Goal: Information Seeking & Learning: Learn about a topic

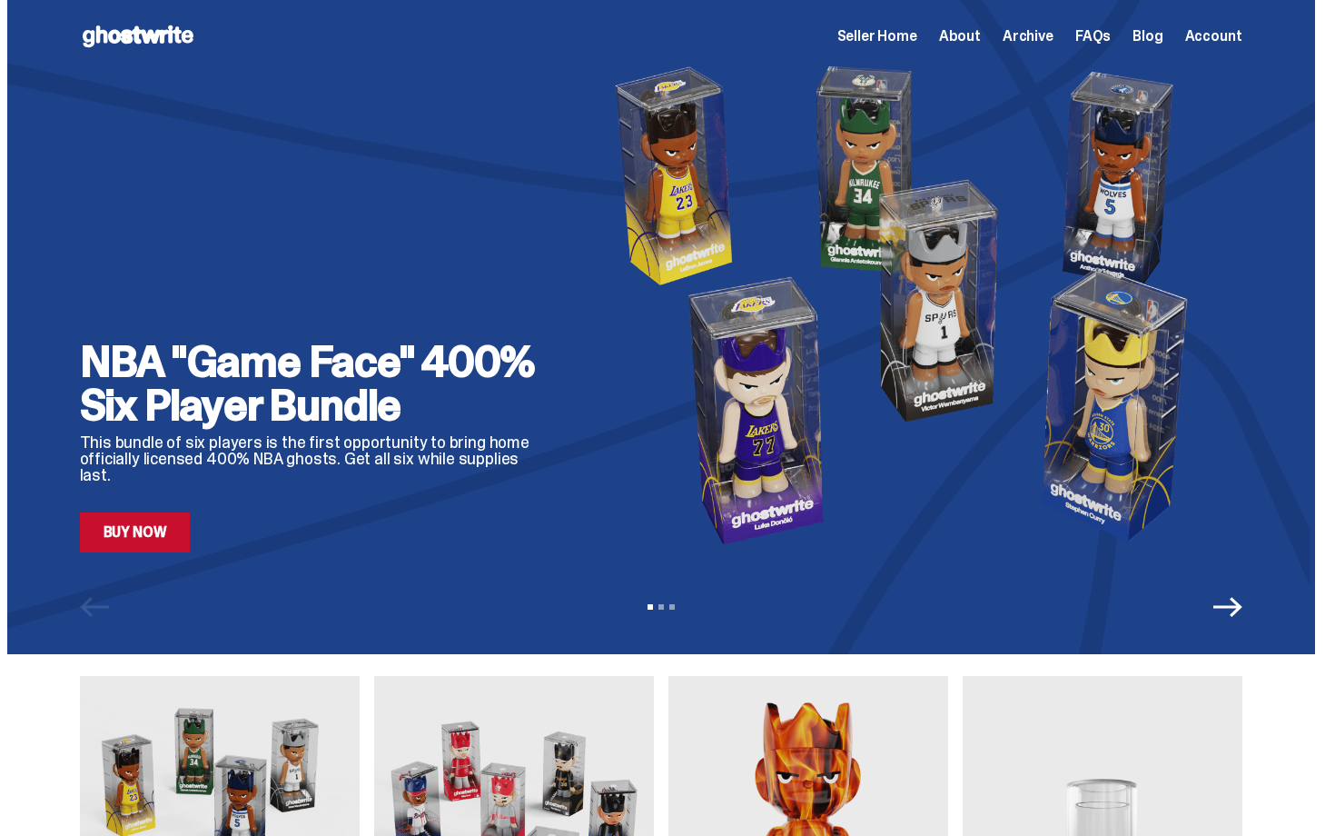
click at [917, 35] on span "Seller Home" at bounding box center [878, 36] width 80 height 15
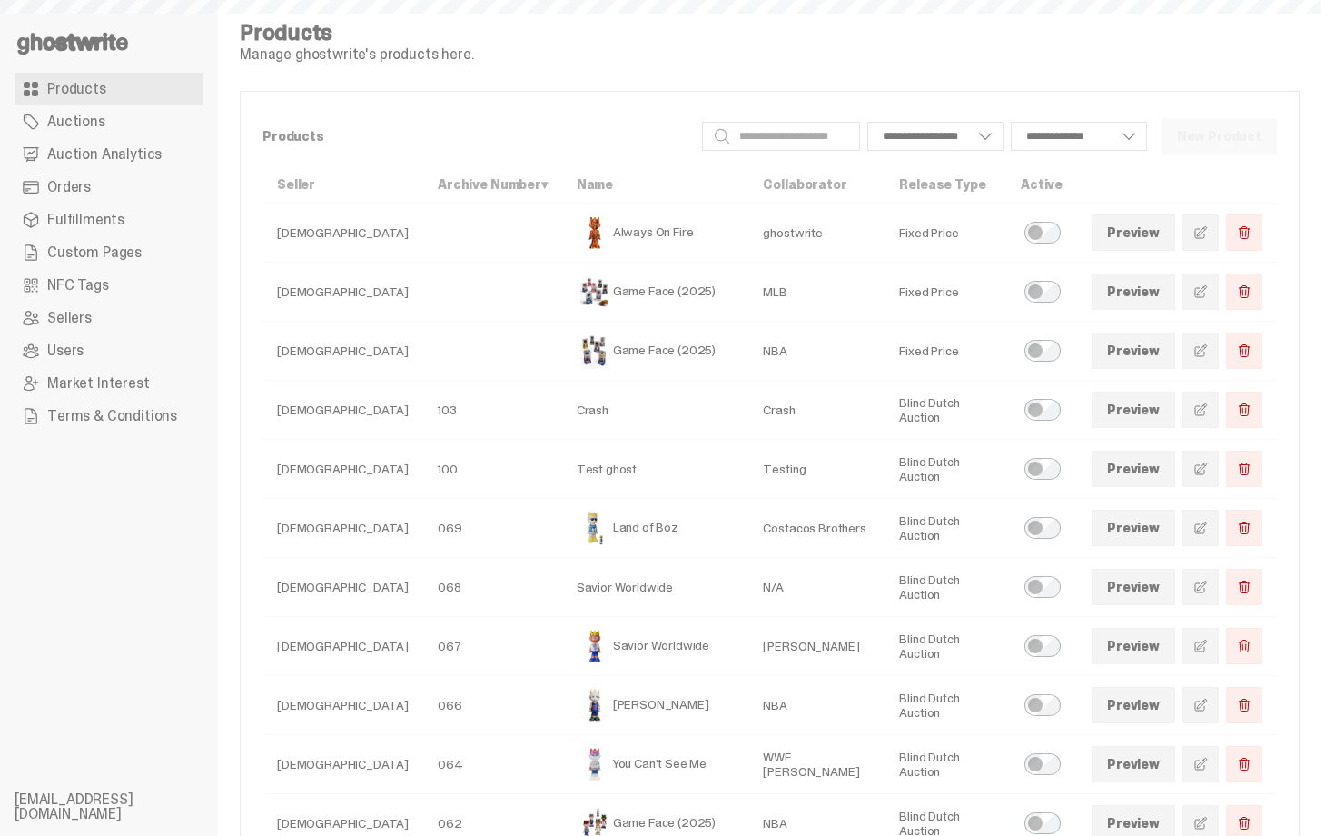
select select
click at [164, 196] on link "Orders" at bounding box center [109, 187] width 189 height 33
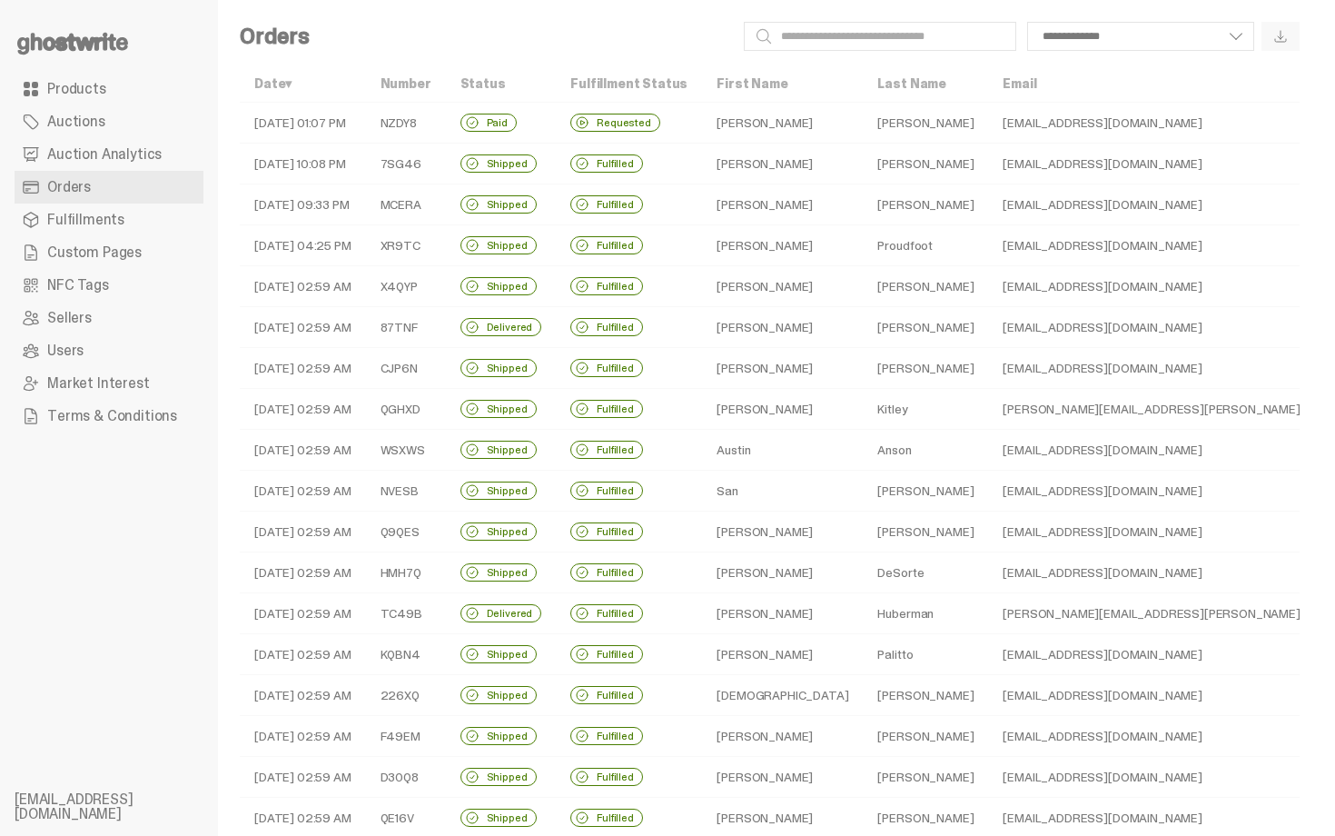
click at [988, 127] on td "theandresman@hotmail.com" at bounding box center [1198, 123] width 421 height 41
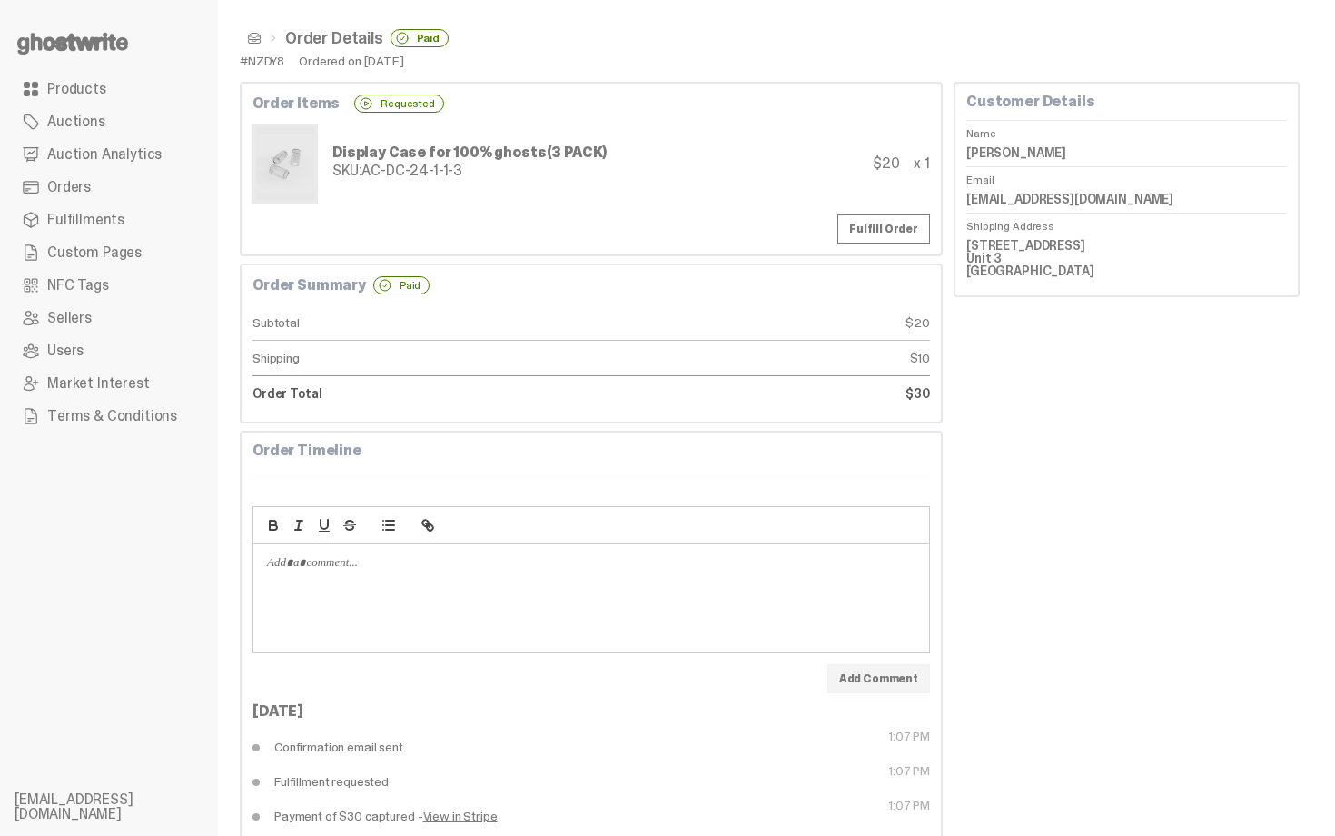
click at [45, 84] on link "Products" at bounding box center [109, 89] width 189 height 33
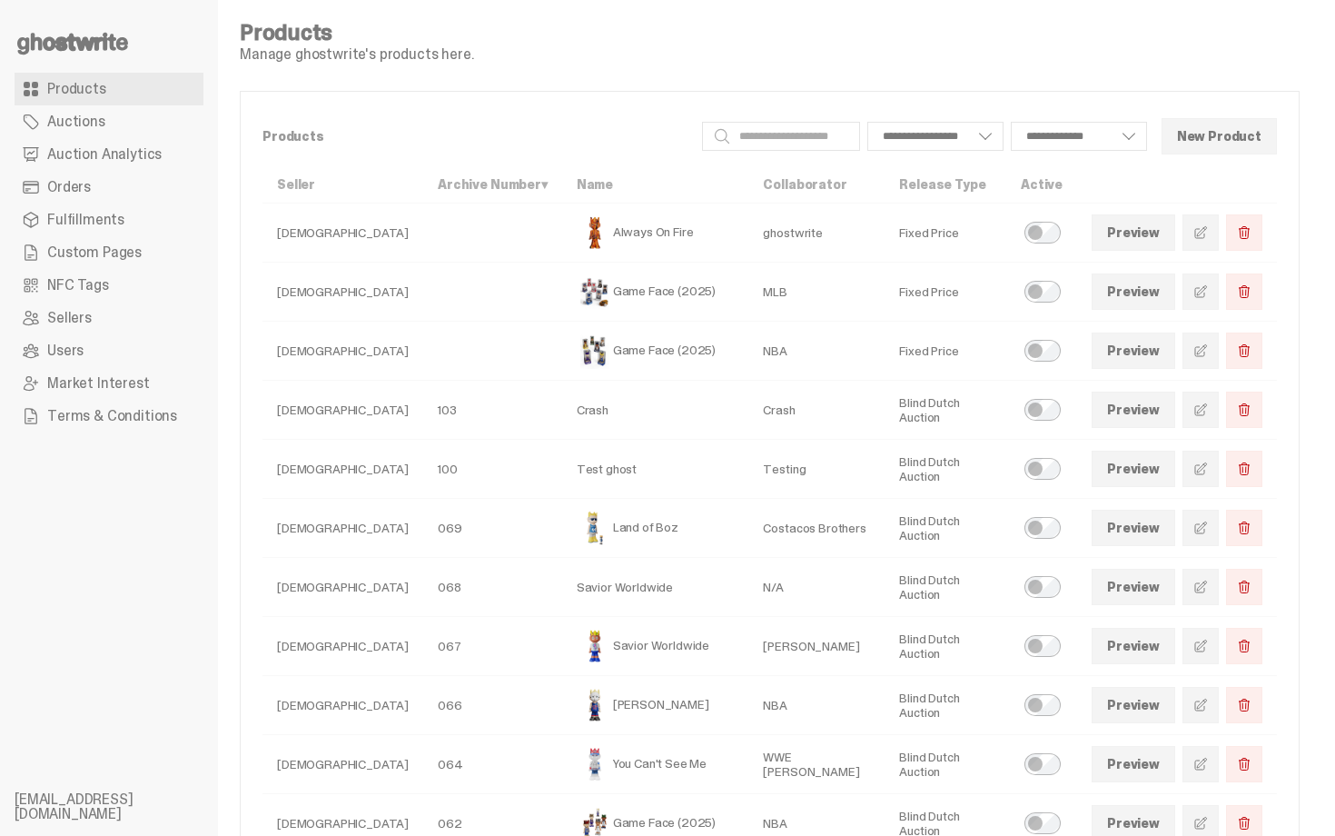
click at [48, 30] on icon at bounding box center [73, 43] width 116 height 29
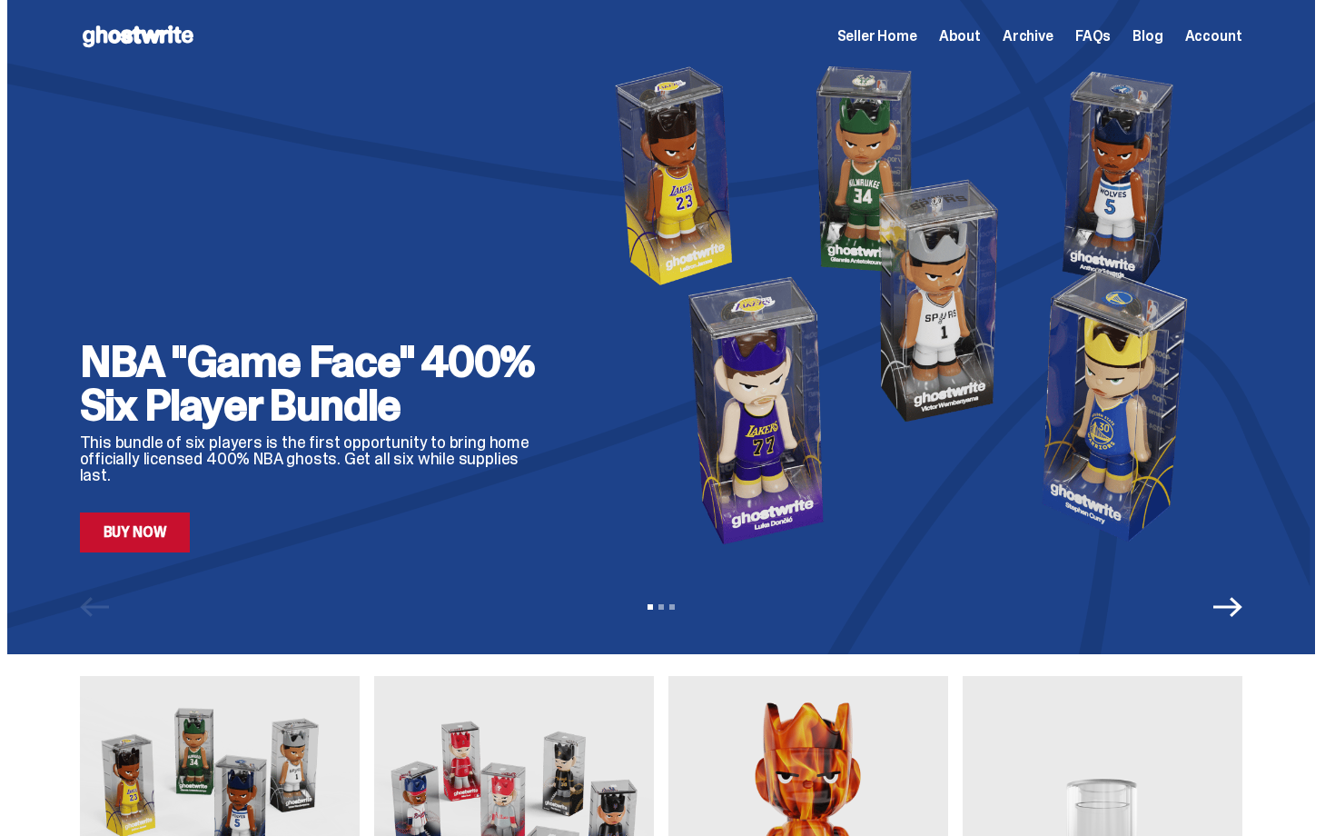
click at [917, 29] on span "Seller Home" at bounding box center [878, 36] width 80 height 15
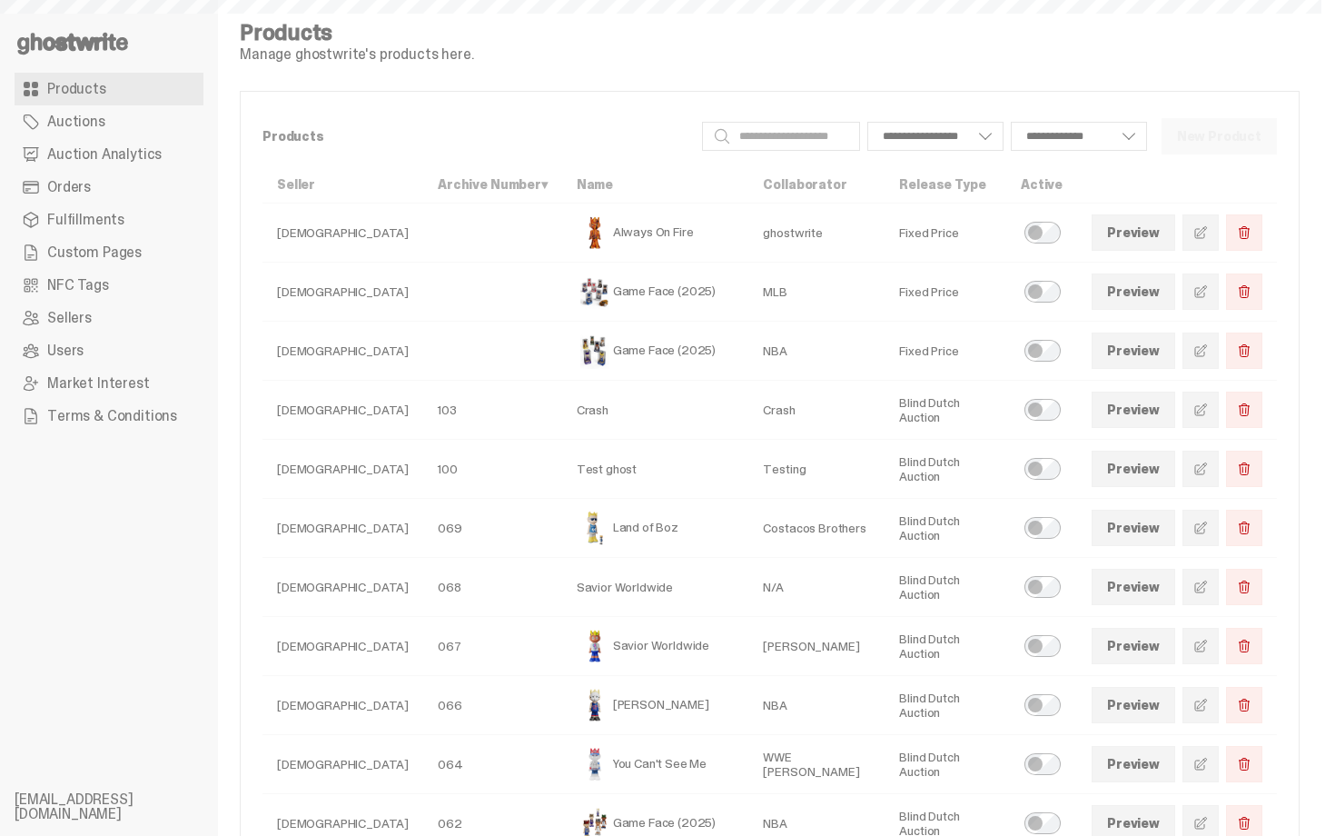
select select
click at [48, 31] on icon at bounding box center [73, 43] width 116 height 29
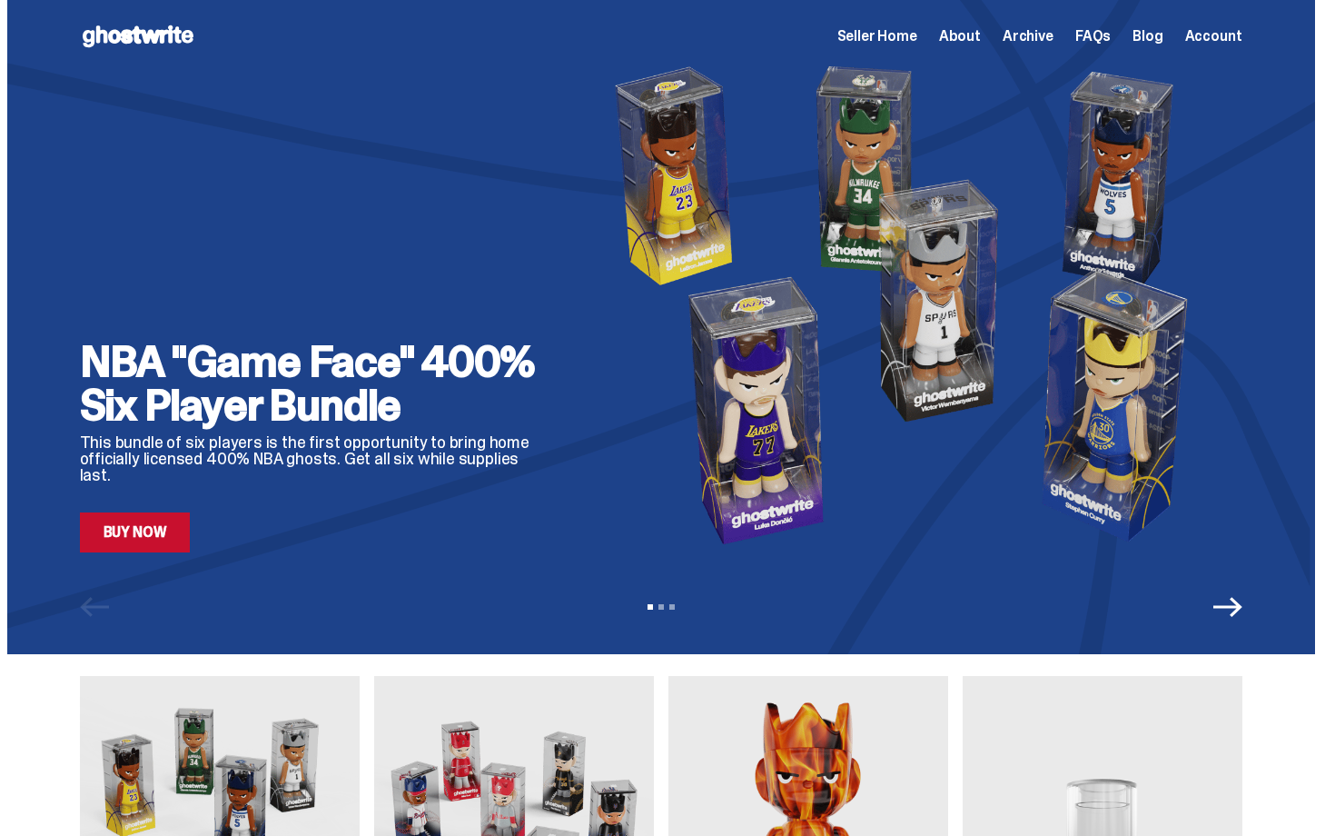
click at [1042, 40] on span "Archive" at bounding box center [1028, 36] width 51 height 15
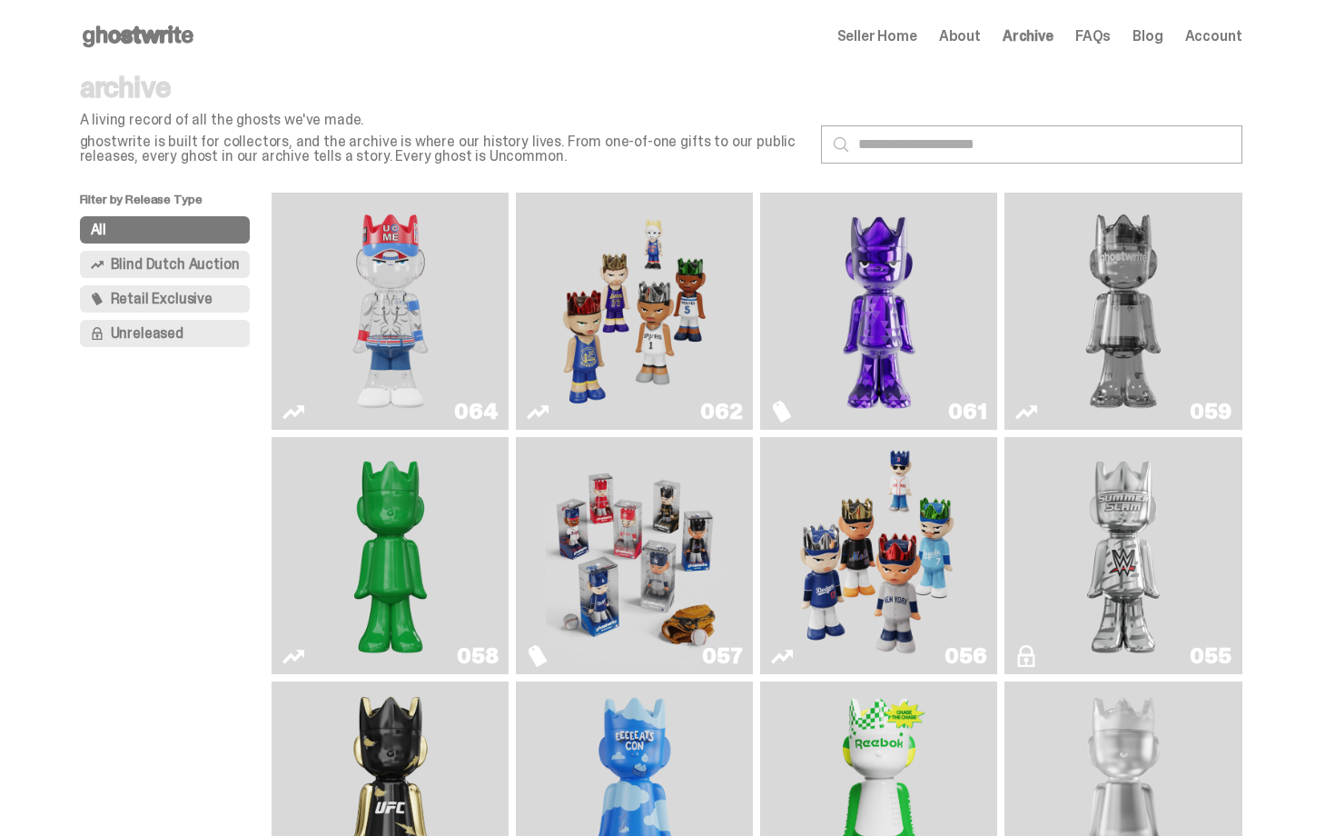
click at [898, 252] on img "Fantasy" at bounding box center [879, 311] width 178 height 223
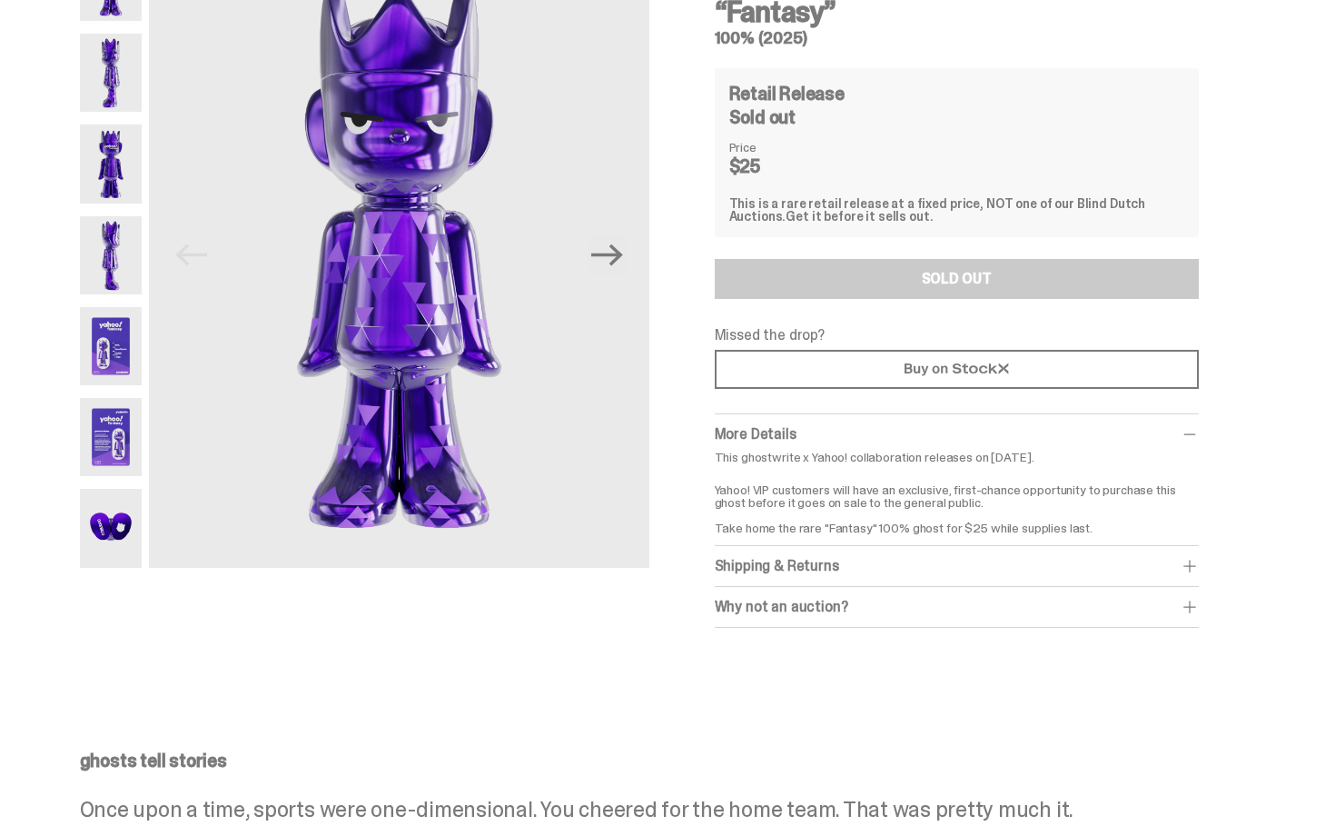
scroll to position [145, 0]
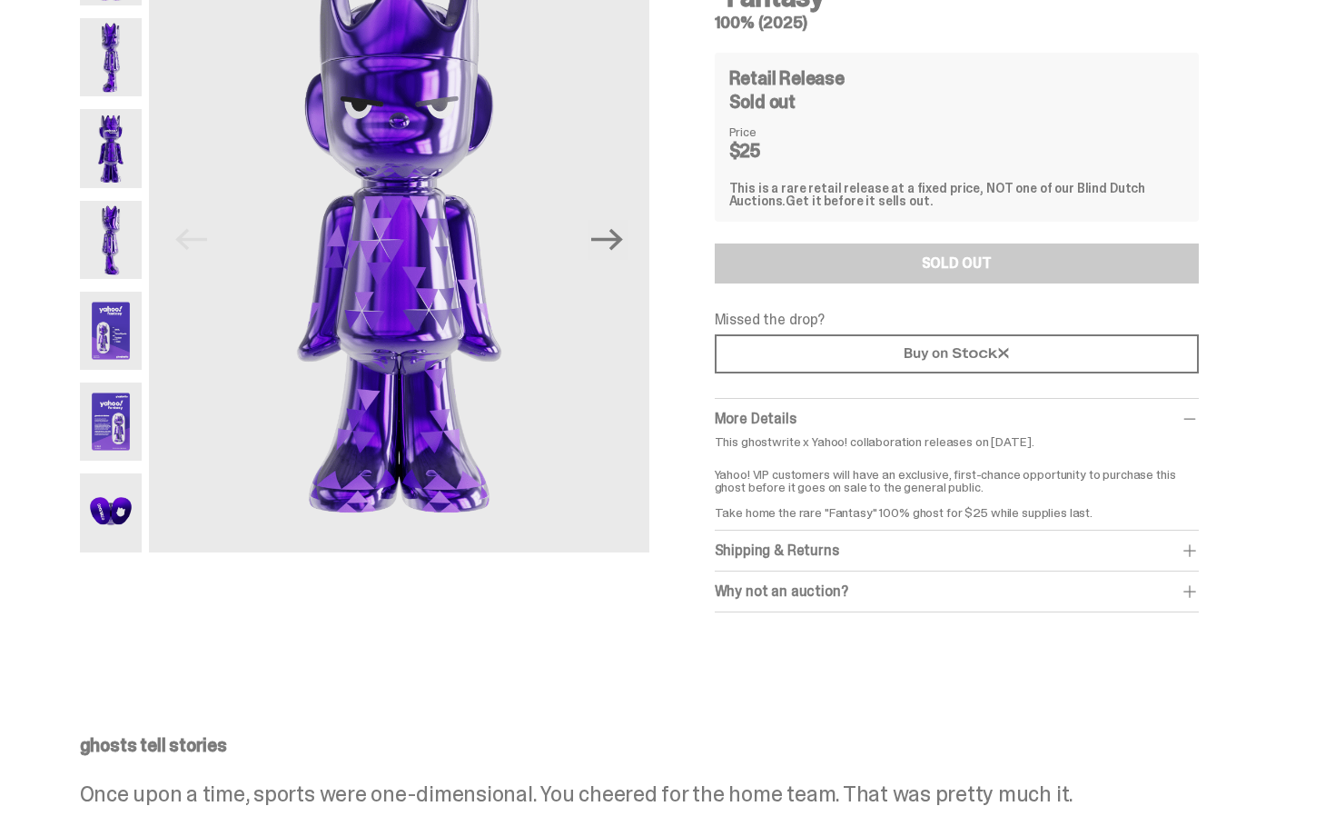
click at [861, 553] on div "Shipping & Returns" at bounding box center [957, 550] width 484 height 18
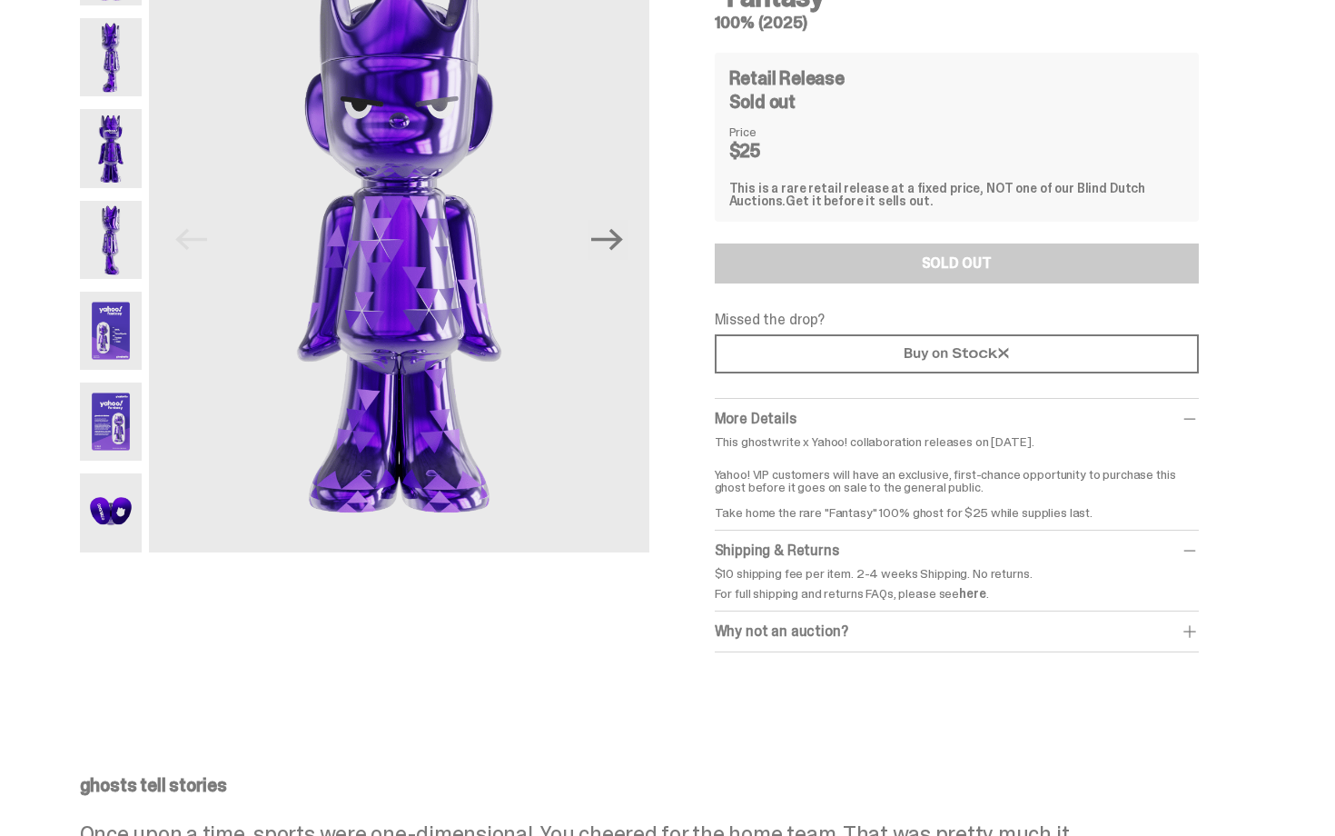
click at [878, 627] on div "Why not an auction?" at bounding box center [957, 631] width 484 height 18
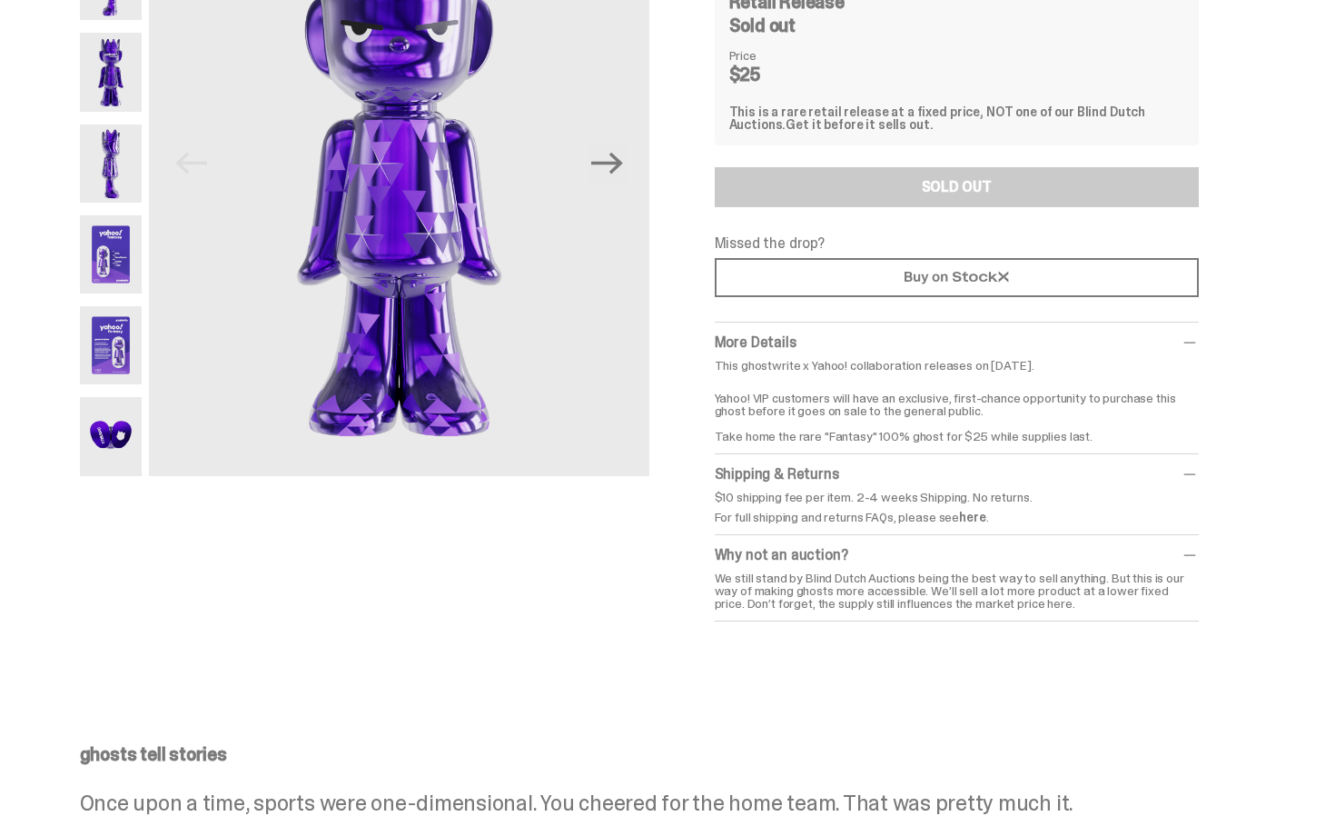
scroll to position [0, 0]
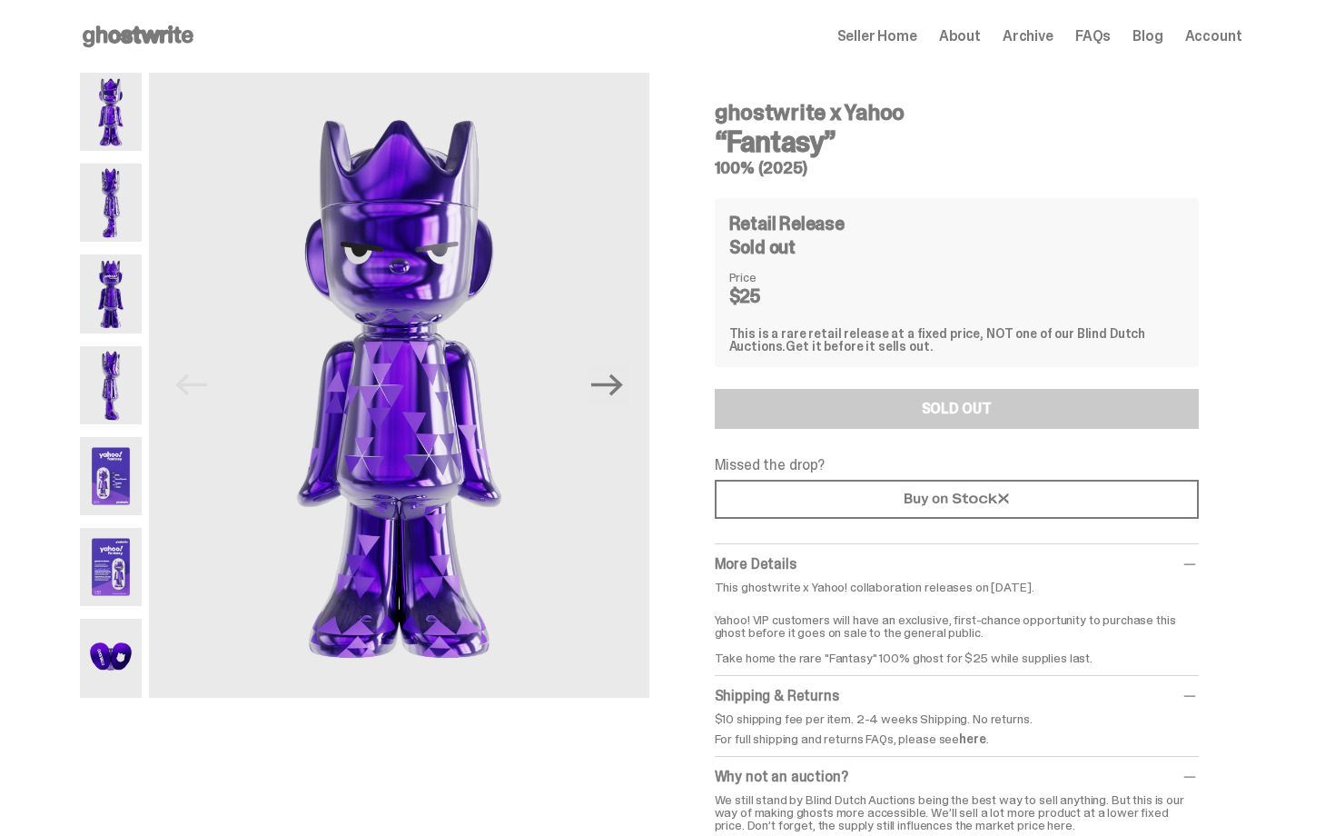
drag, startPoint x: 1237, startPoint y: 362, endPoint x: 1234, endPoint y: 451, distance: 88.2
click at [1234, 451] on div "ghostwrite x Yahoo “Fantasy” 100% (2025) Retail Release Sold out Price $25 This…" at bounding box center [956, 458] width 571 height 770
click at [1199, 293] on div "Retail Release Sold out Price $25 This is a rare retail release at a fixed pric…" at bounding box center [957, 282] width 484 height 169
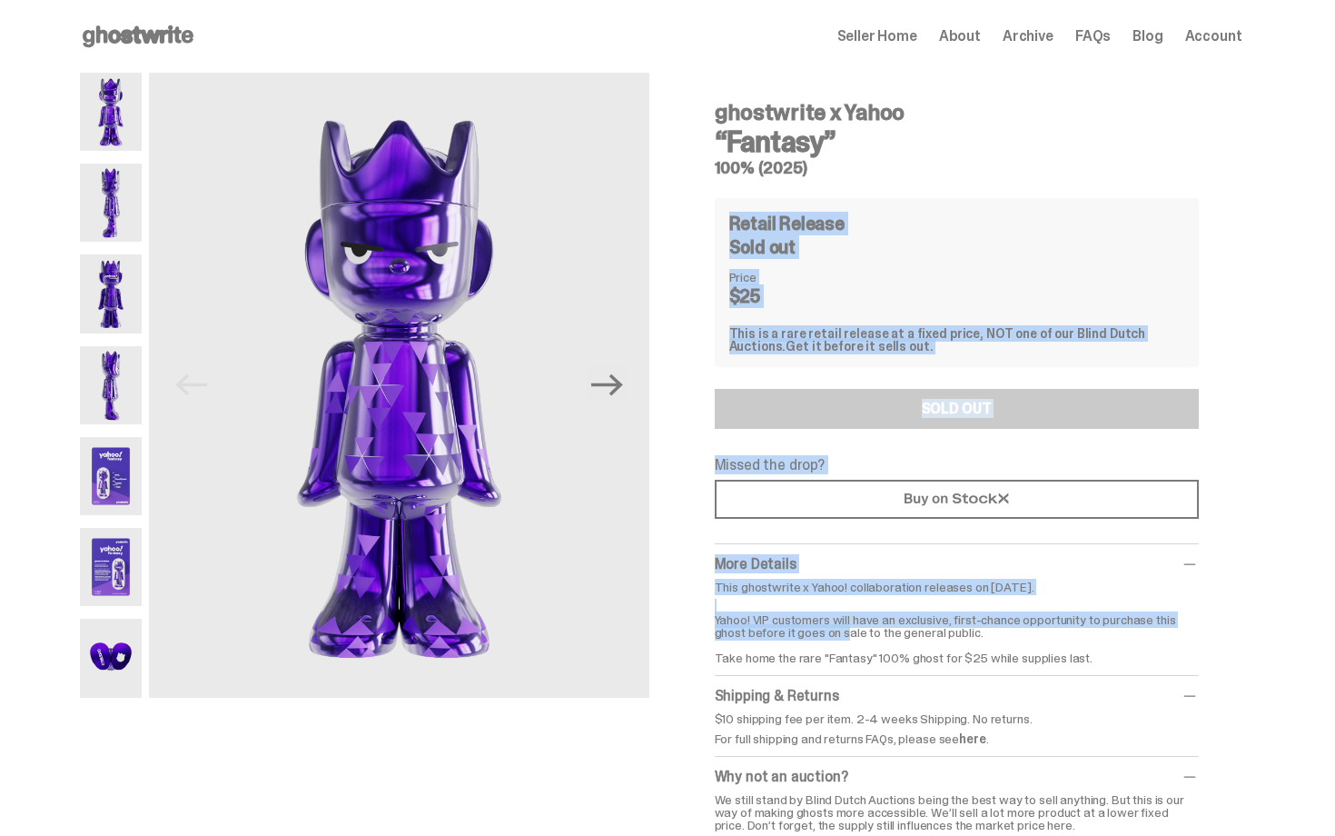
drag, startPoint x: 853, startPoint y: 339, endPoint x: 993, endPoint y: 201, distance: 196.6
click at [993, 201] on div "ghostwrite x Yahoo “Fantasy” 100% (2025) Retail Release Sold out Price $25 This…" at bounding box center [957, 465] width 484 height 756
click at [993, 201] on div "Retail Release Sold out Price $25 This is a rare retail release at a fixed pric…" at bounding box center [957, 282] width 484 height 169
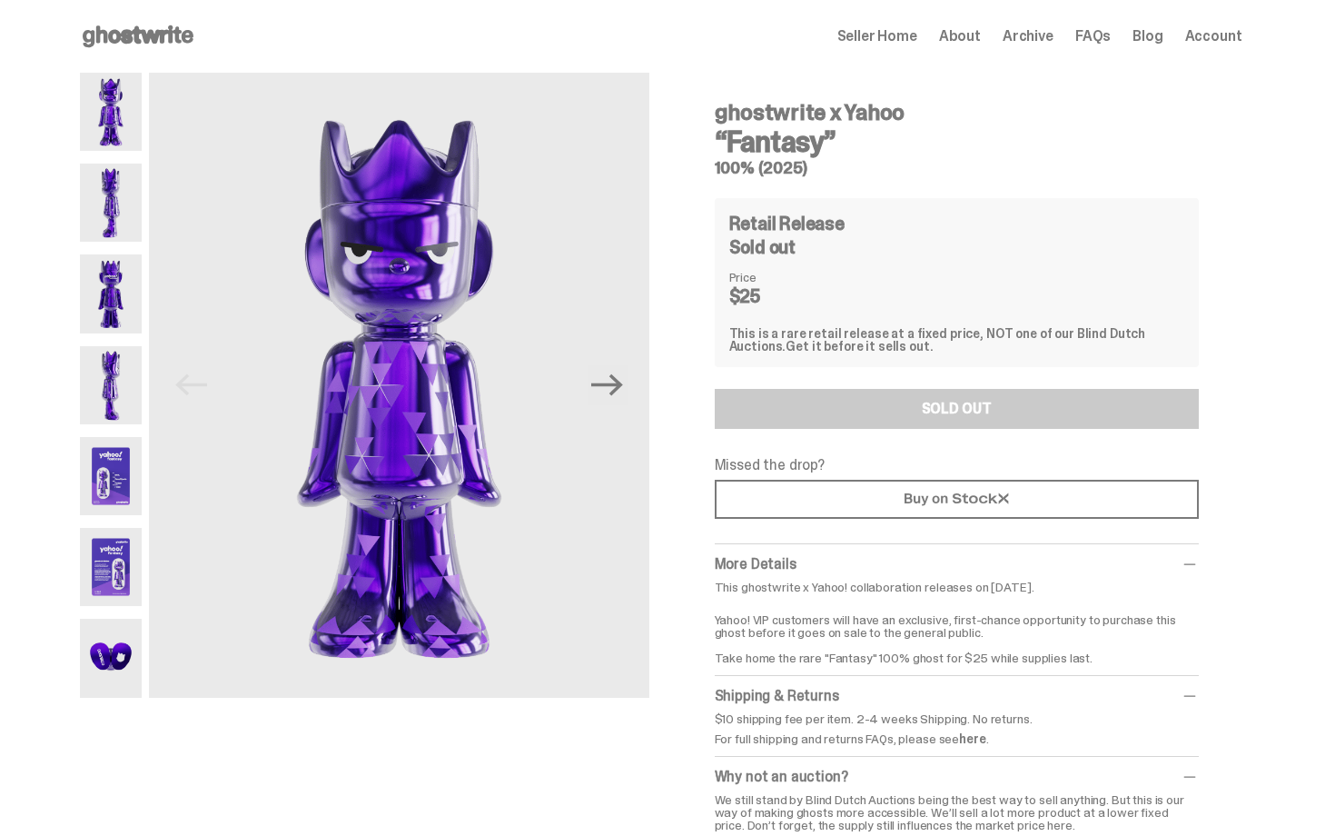
click at [1016, 29] on span "Archive" at bounding box center [1028, 36] width 51 height 15
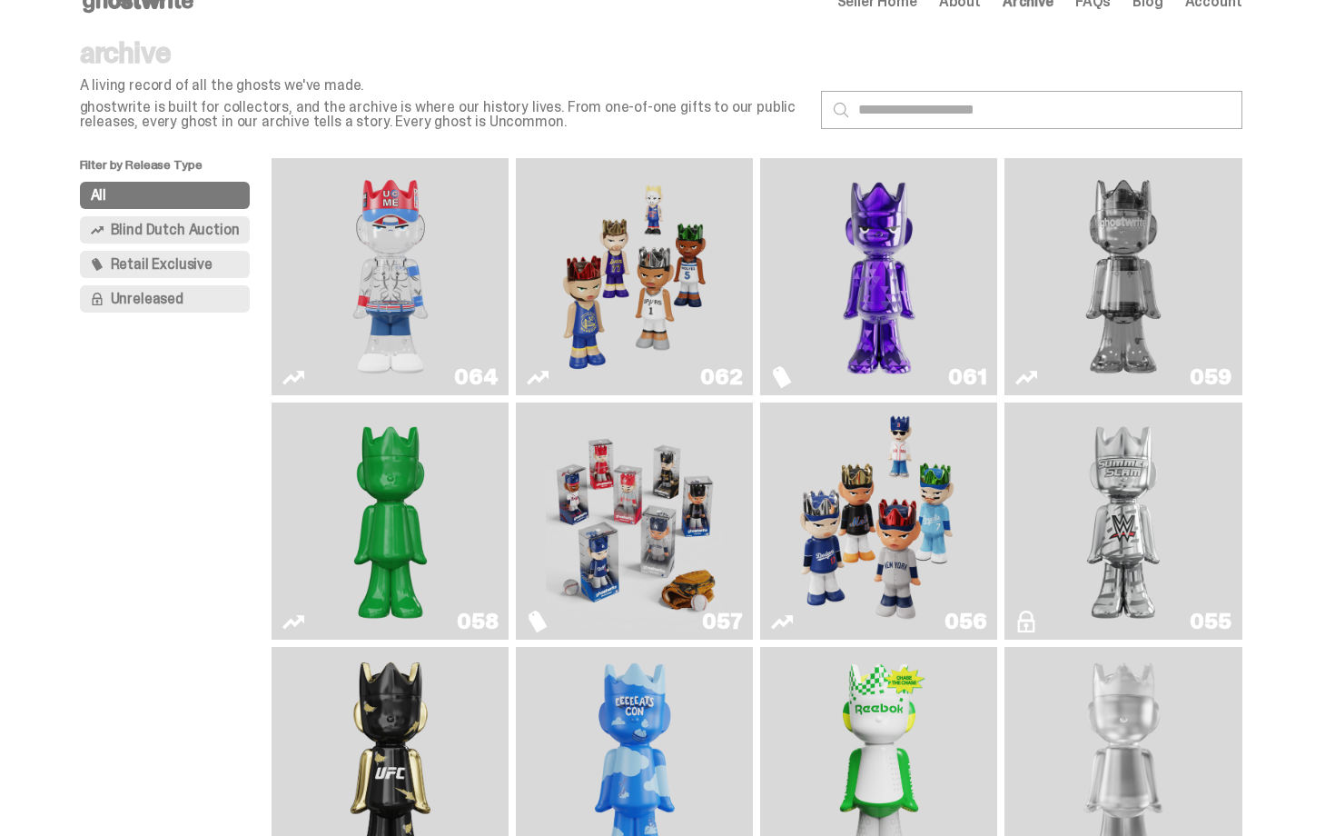
scroll to position [36, 0]
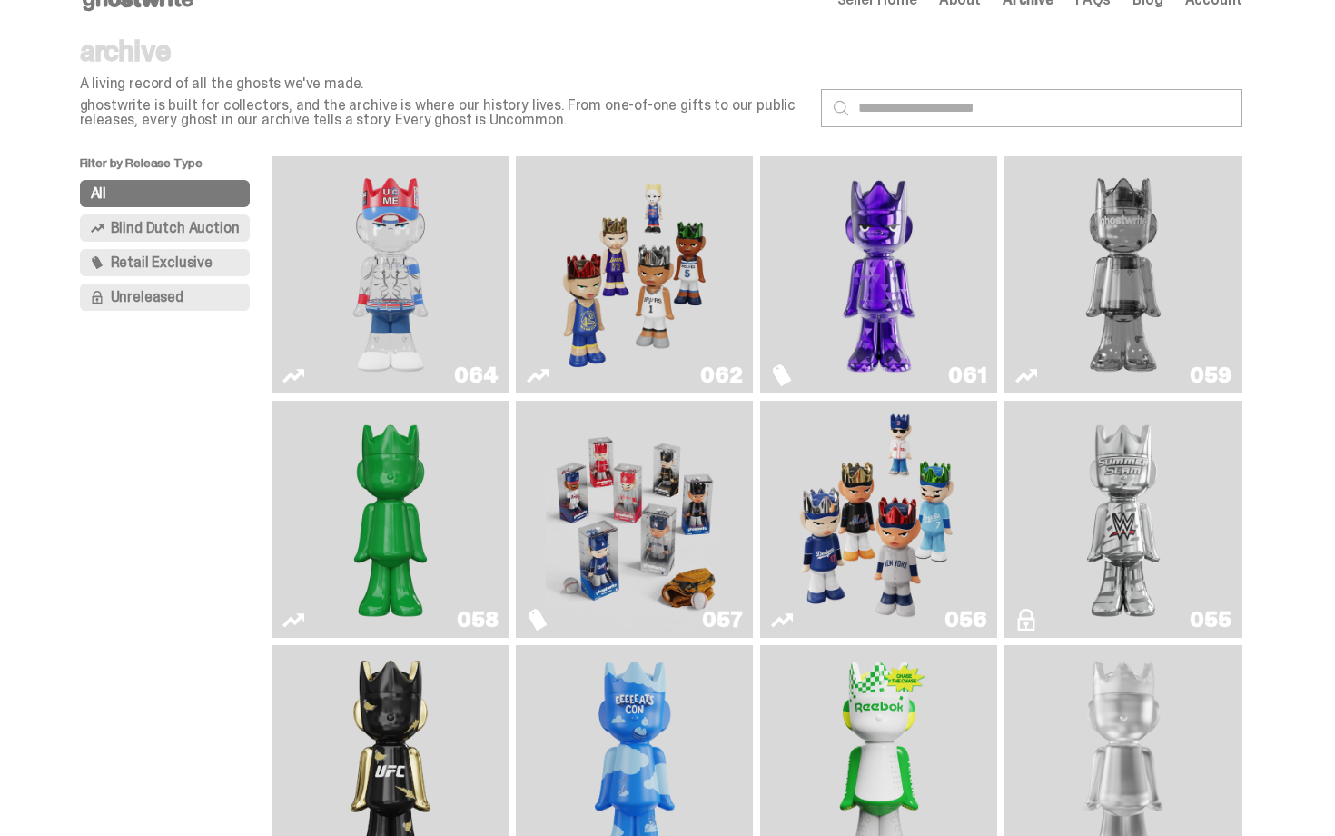
click at [1068, 262] on img "Two" at bounding box center [1124, 275] width 178 height 223
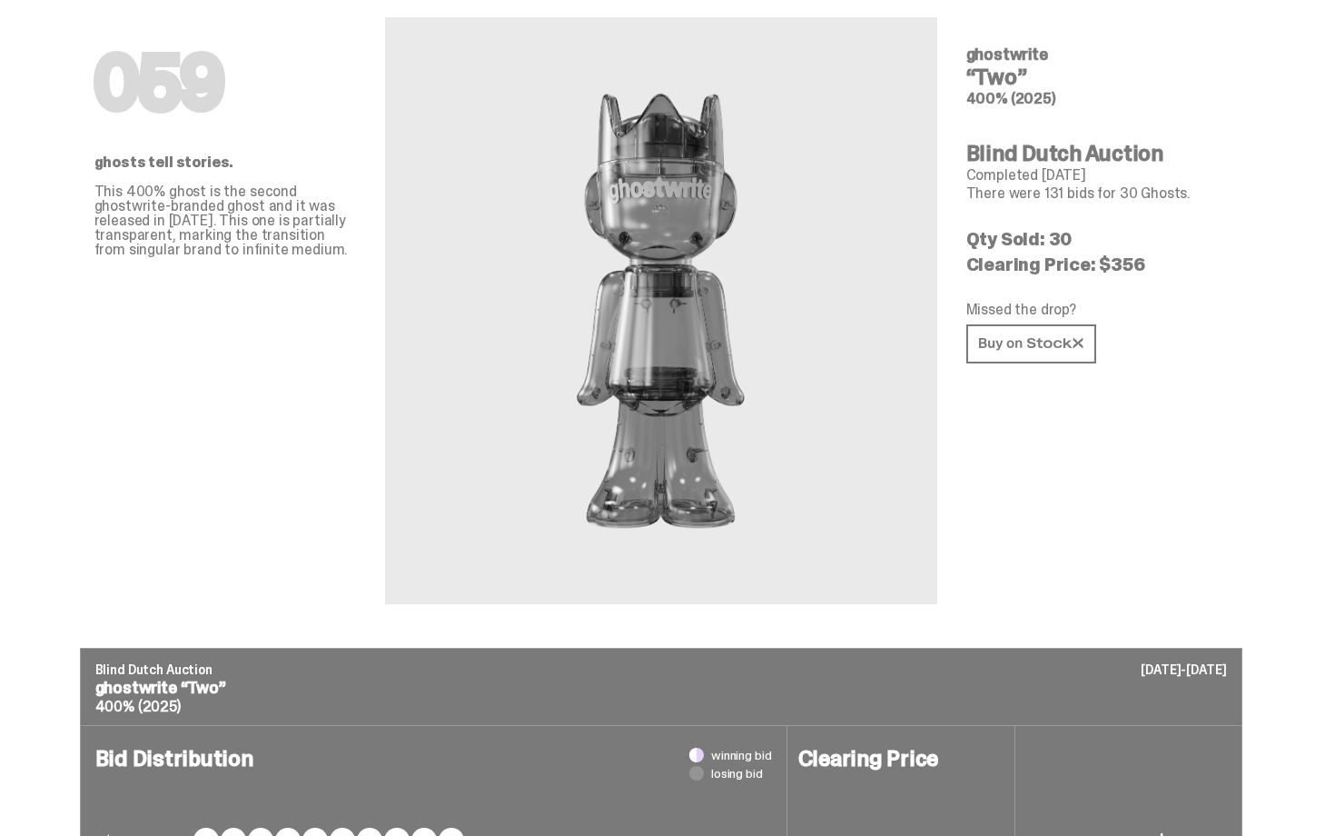
scroll to position [73, 0]
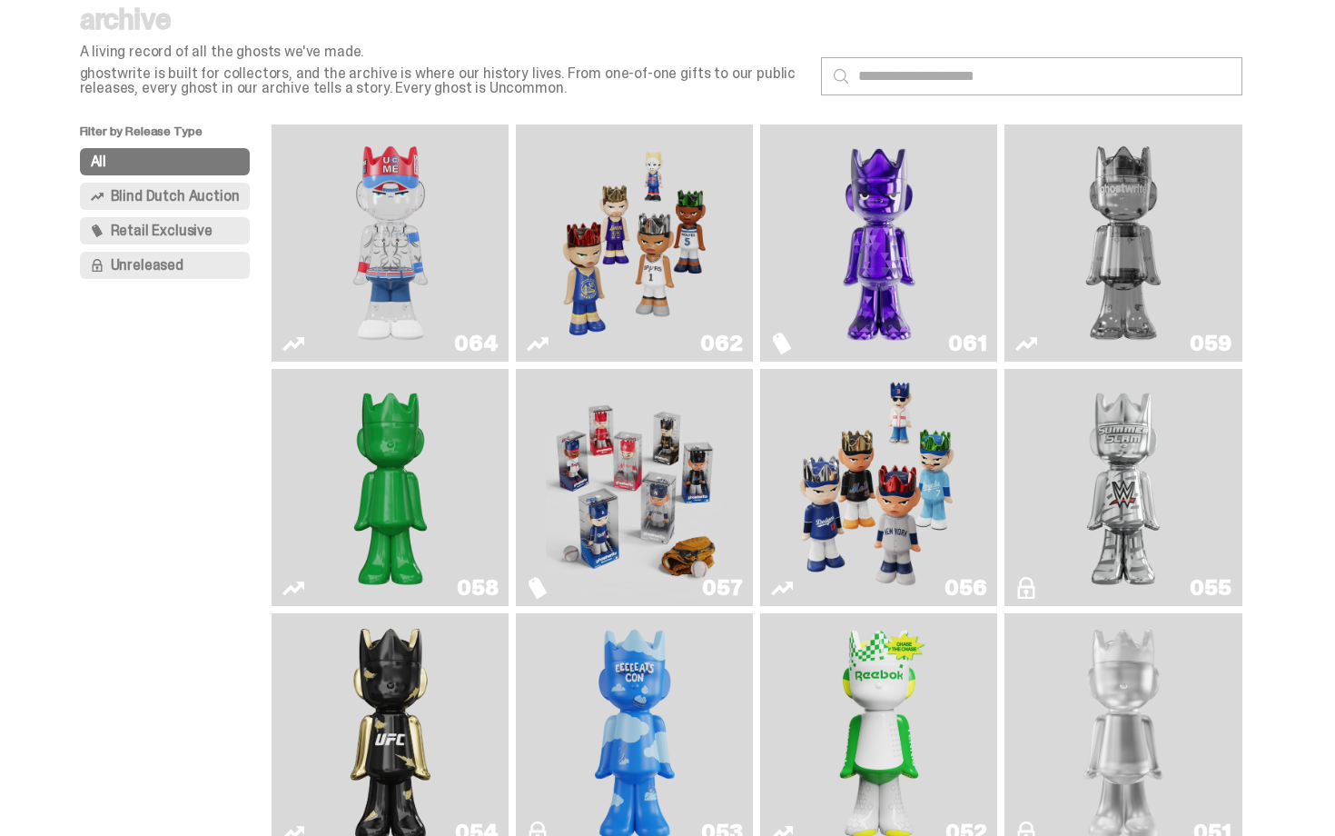
scroll to position [73, 0]
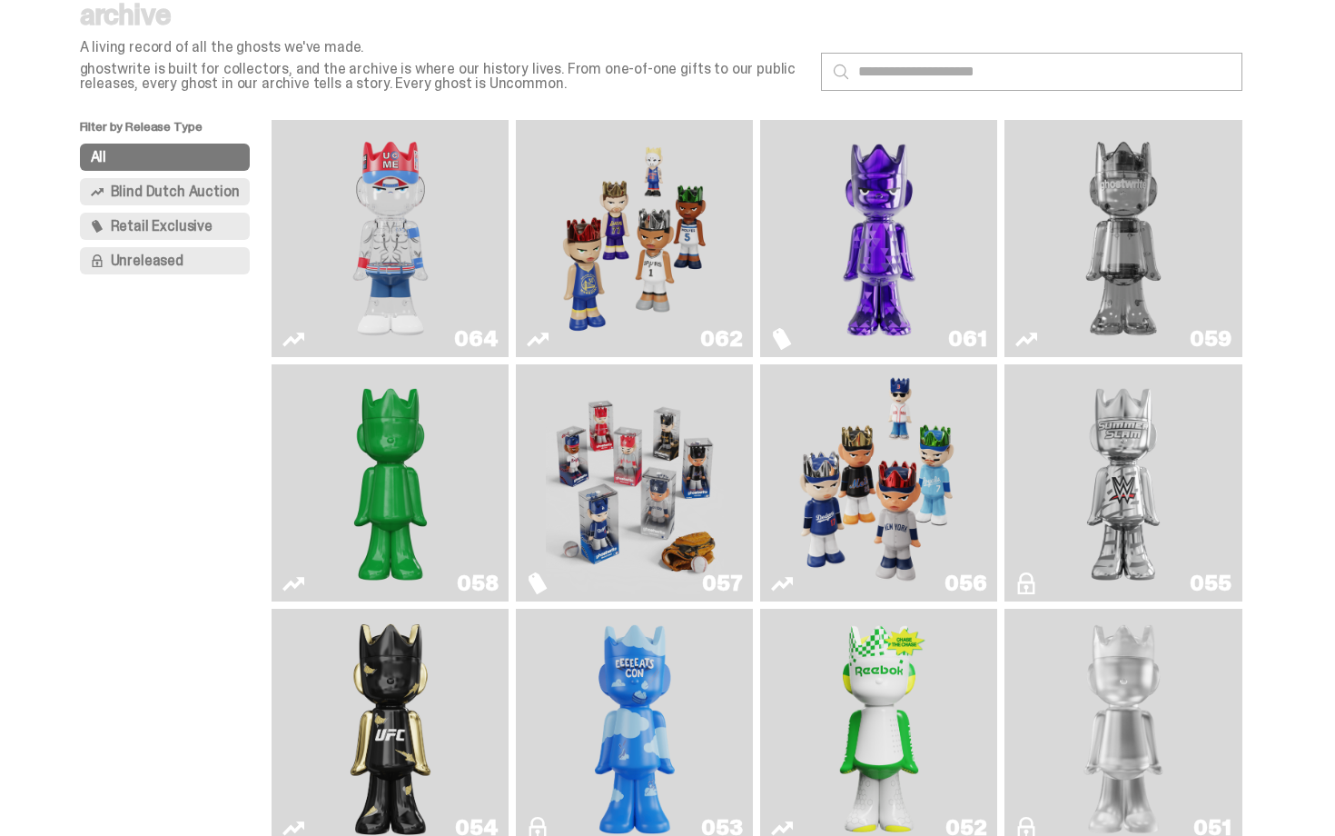
click at [408, 426] on img "Schrödinger's ghost: Sunday Green" at bounding box center [391, 483] width 178 height 223
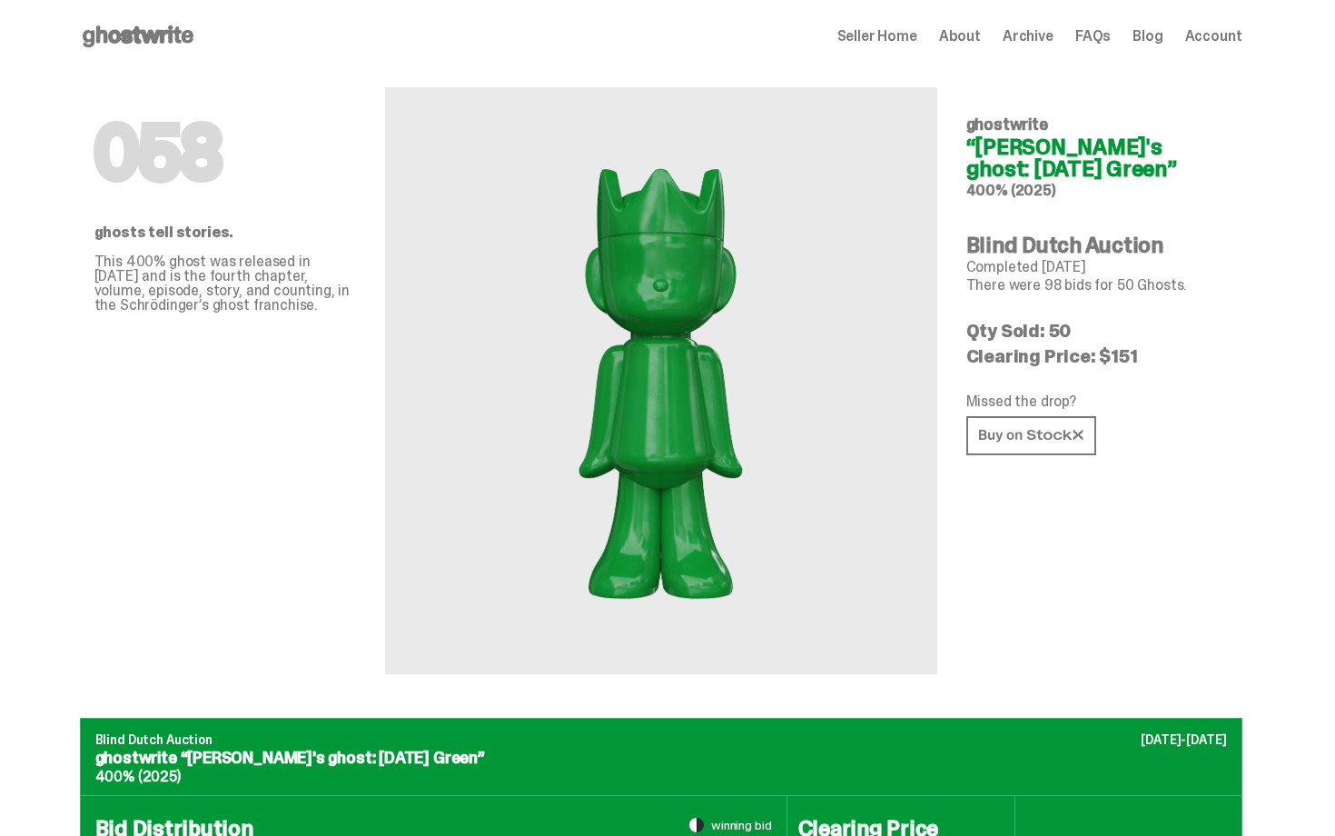
click at [885, 33] on span "Seller Home" at bounding box center [878, 36] width 80 height 15
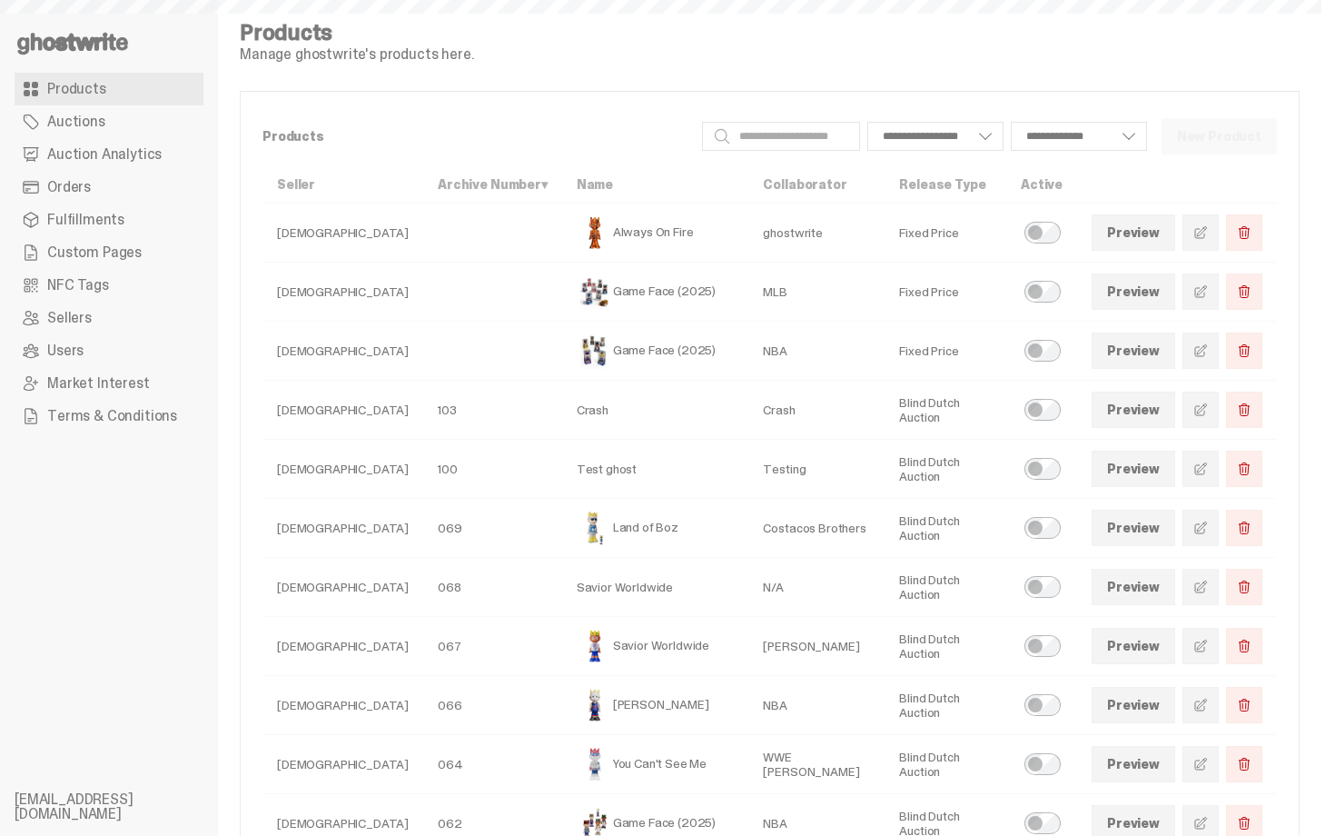
click at [155, 187] on link "Orders" at bounding box center [109, 187] width 189 height 33
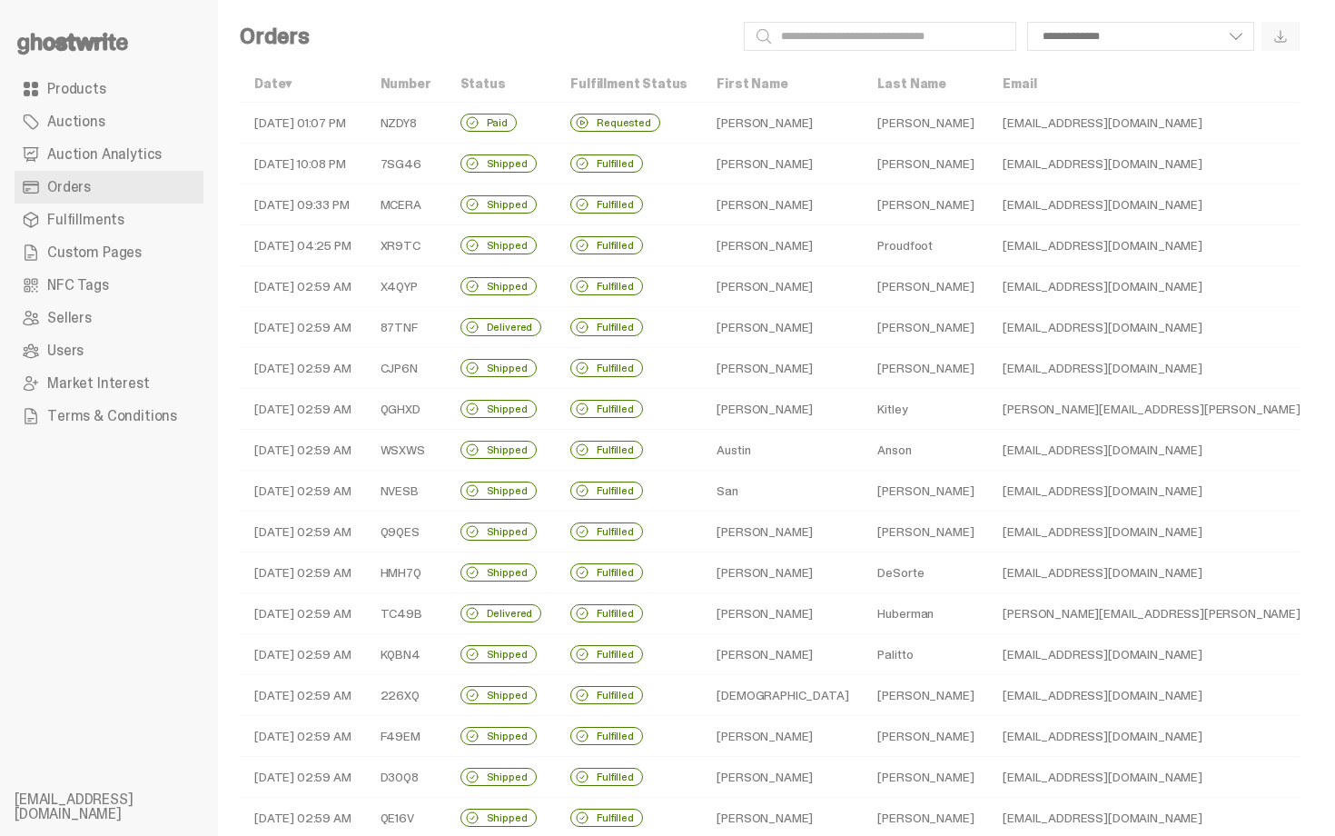
click at [141, 162] on span "Auction Analytics" at bounding box center [104, 154] width 114 height 15
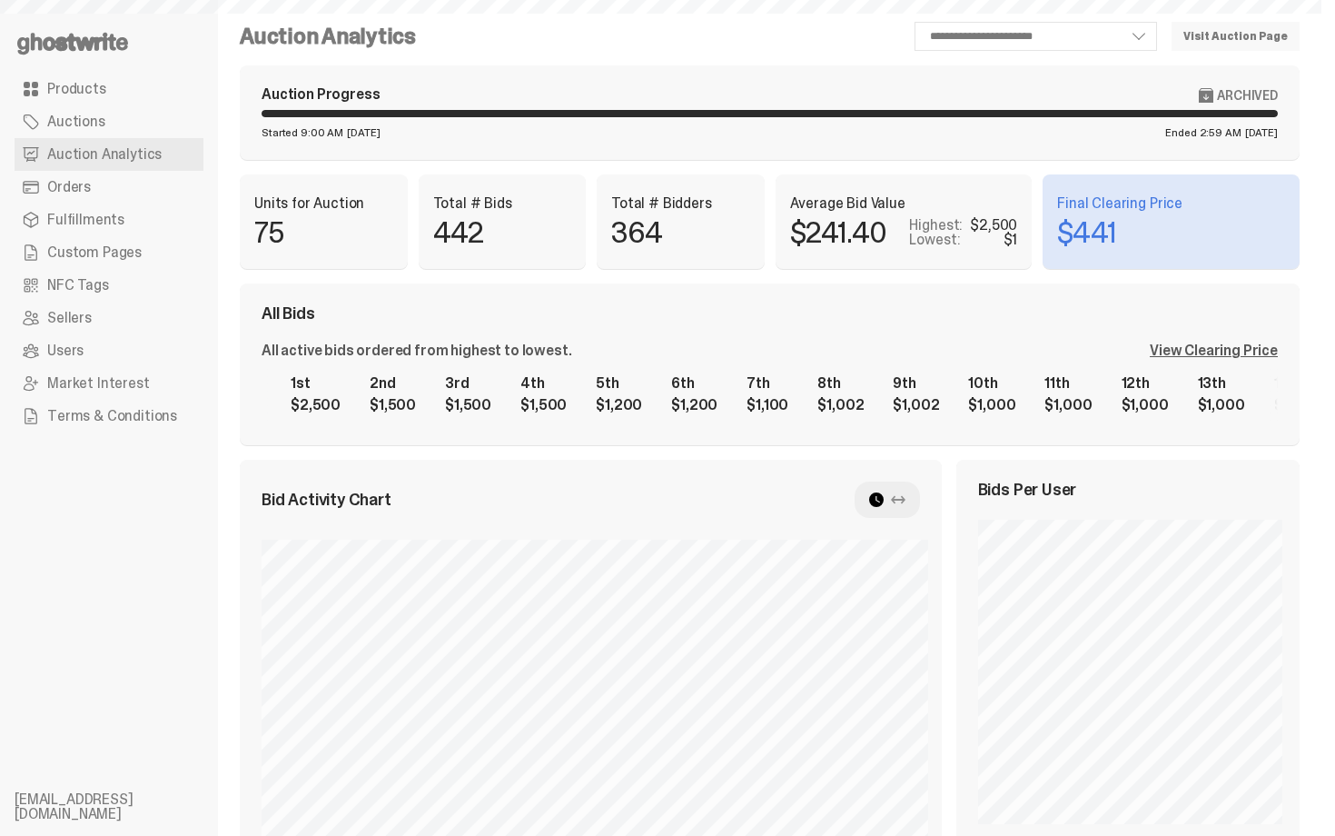
click at [134, 189] on link "Orders" at bounding box center [109, 187] width 189 height 33
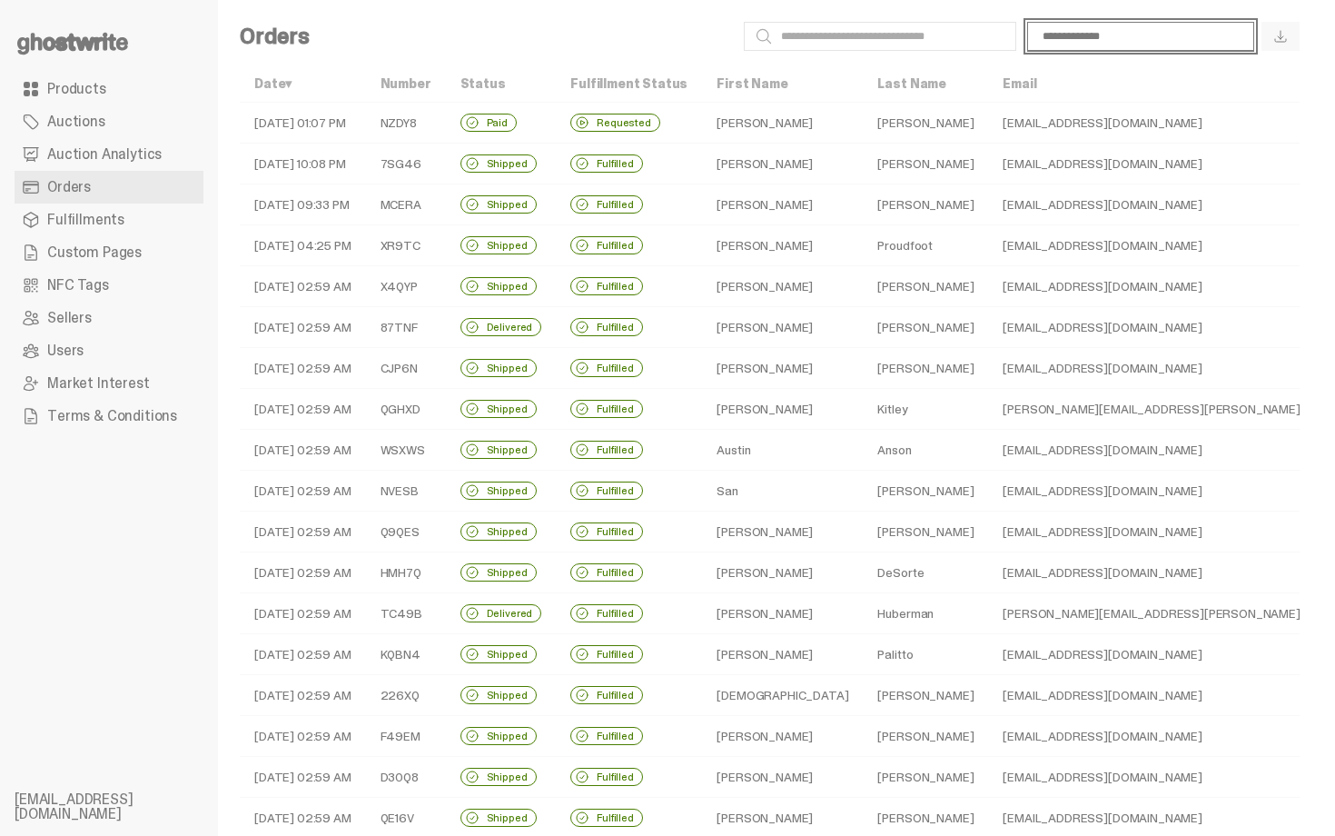
click at [1150, 37] on select "**********" at bounding box center [1140, 36] width 227 height 29
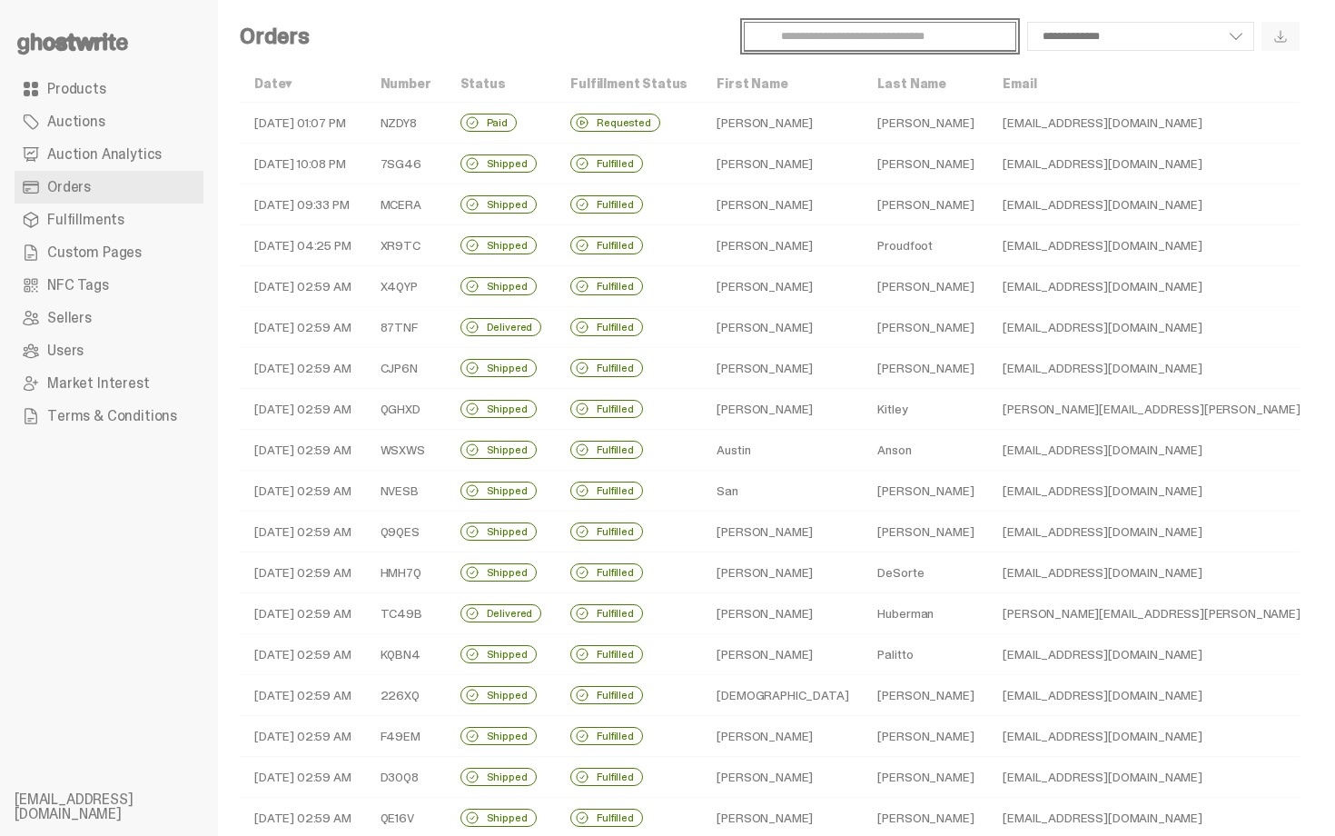
click at [973, 41] on input "Search" at bounding box center [880, 36] width 273 height 29
type input "***"
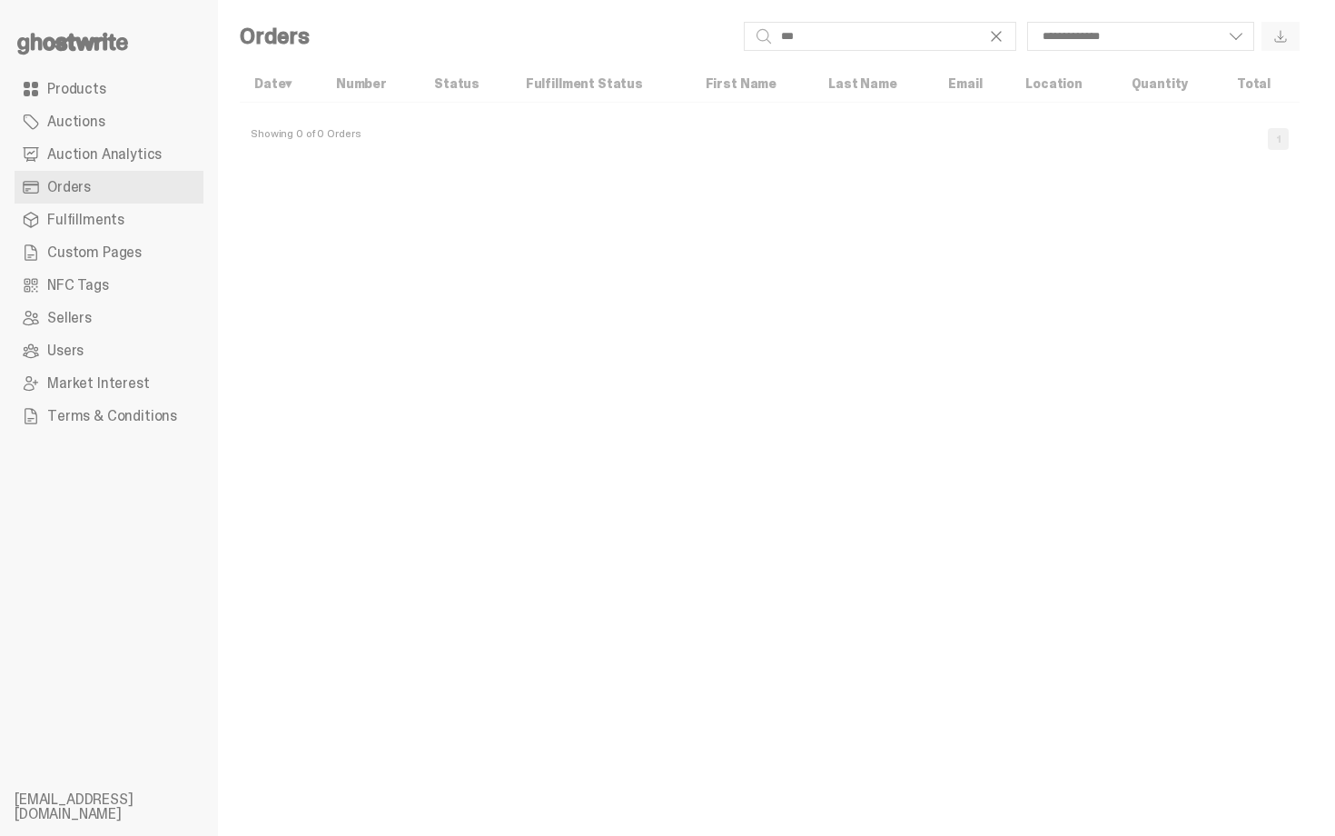
click at [941, 123] on div "Showing 0 of 0 Orders 1" at bounding box center [770, 132] width 1060 height 58
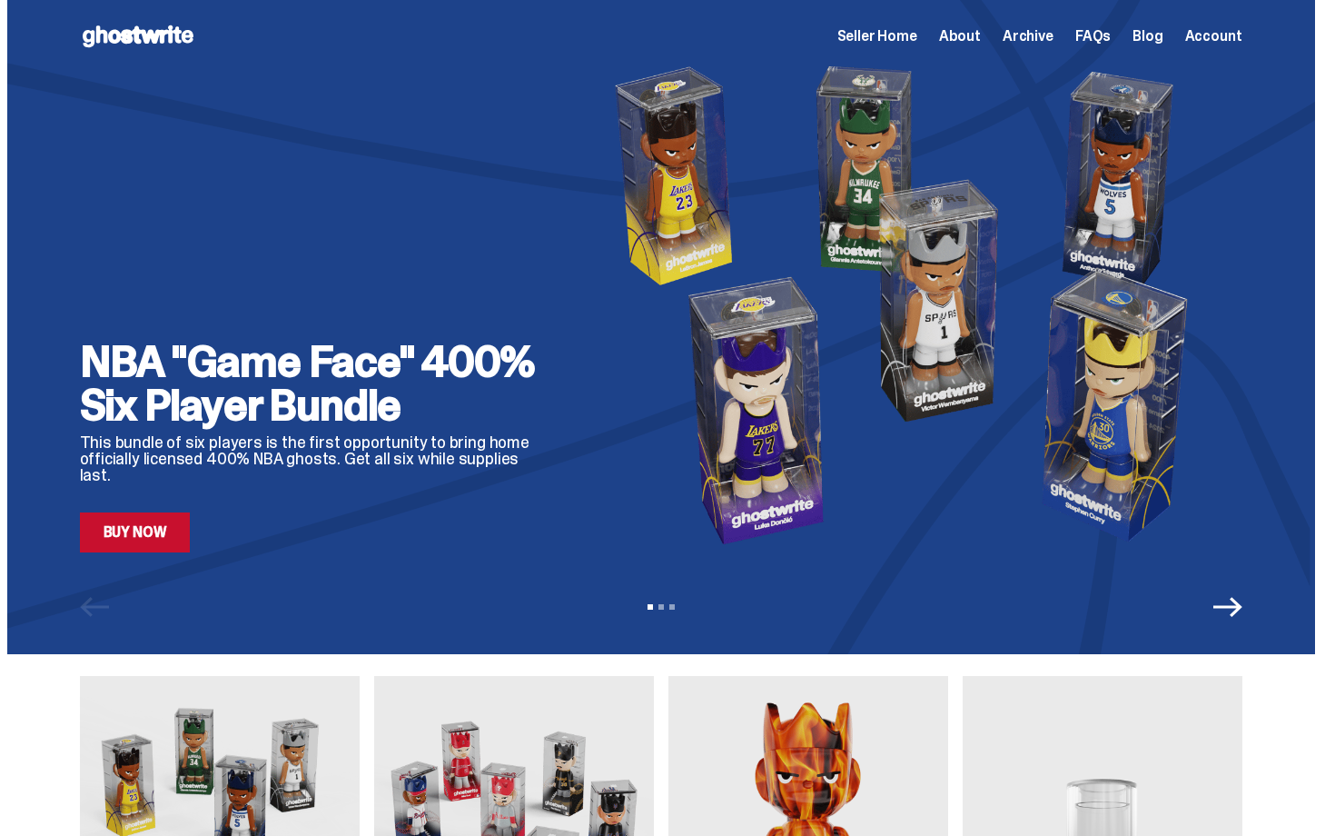
click at [1027, 44] on span "Archive" at bounding box center [1028, 36] width 51 height 15
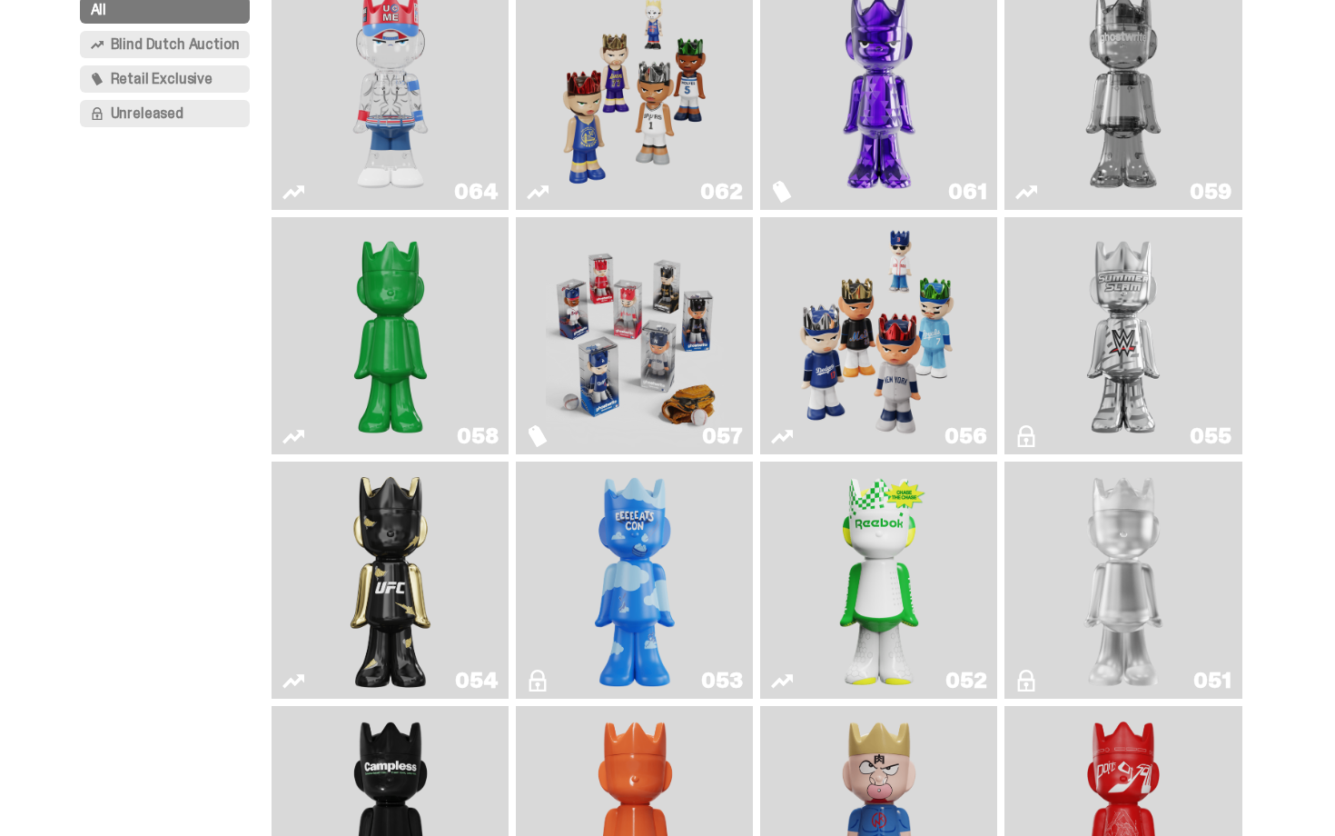
scroll to position [254, 0]
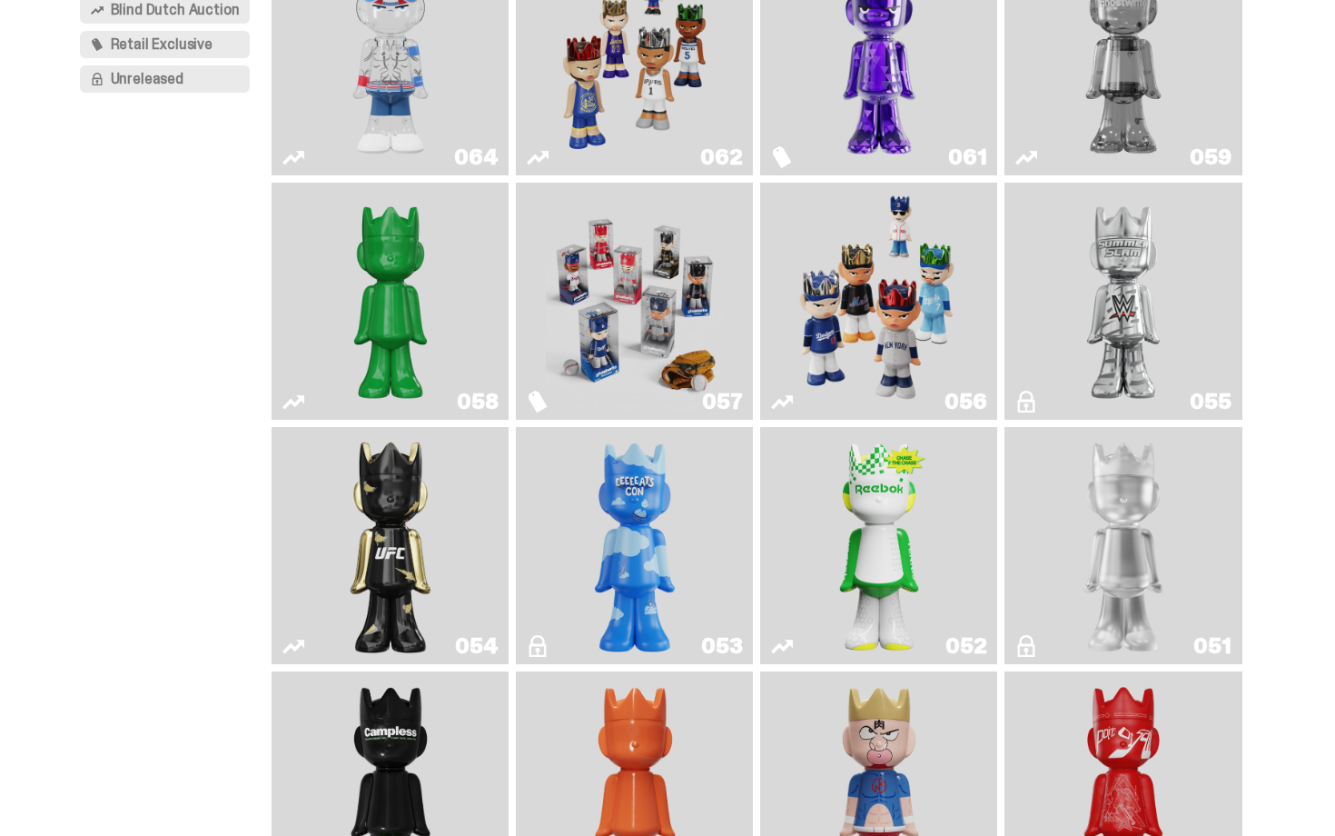
click at [1134, 289] on img "I Was There SummerSlam" at bounding box center [1124, 301] width 178 height 223
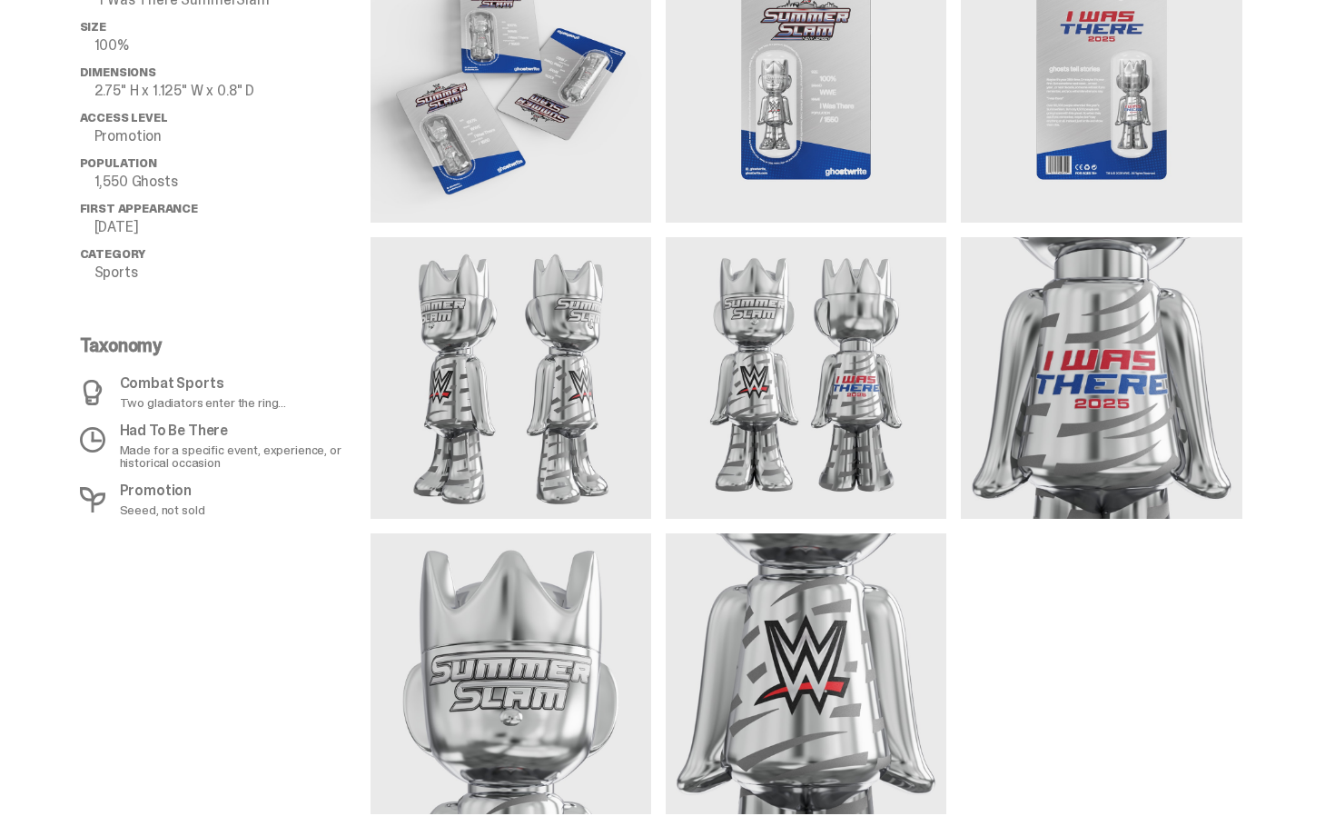
scroll to position [818, 0]
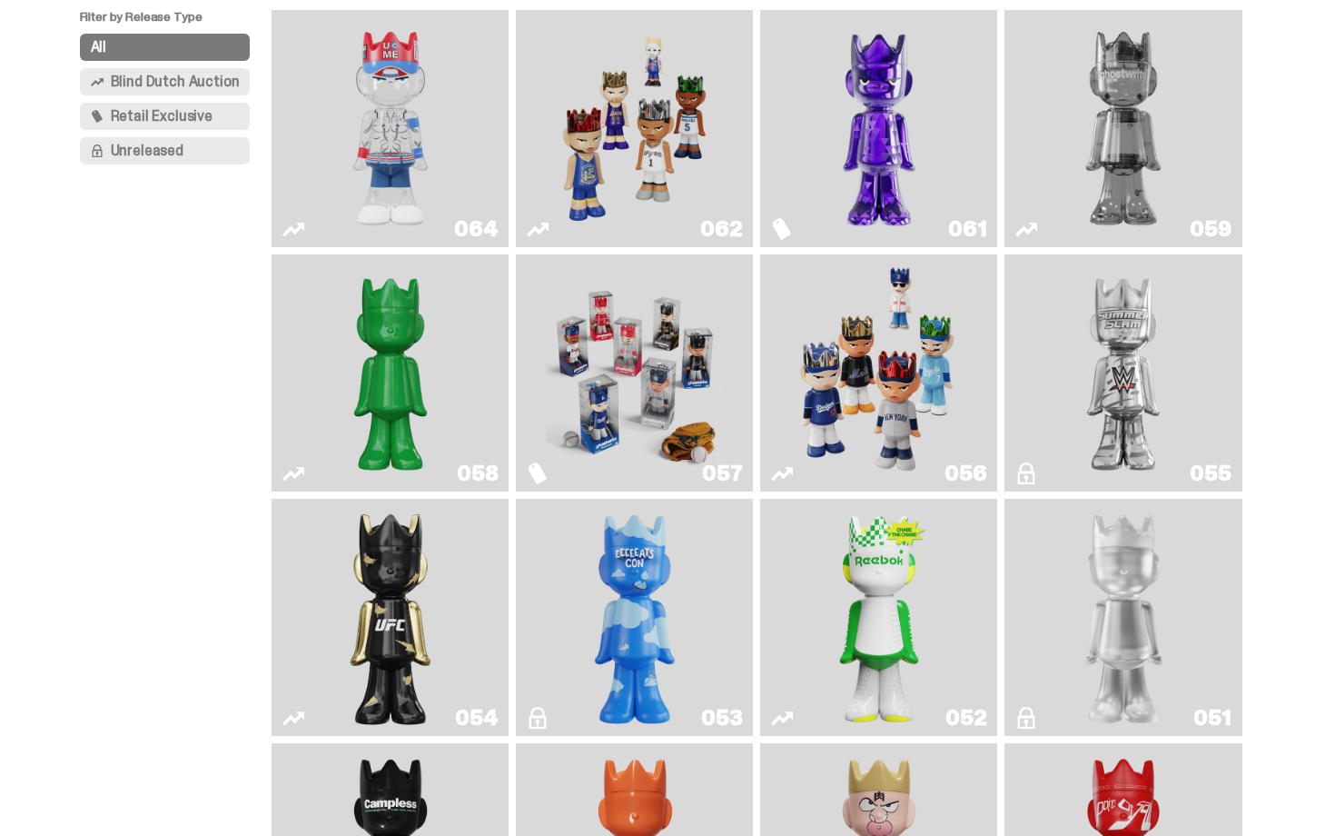
scroll to position [182, 0]
click at [389, 554] on img "Ruby" at bounding box center [390, 618] width 96 height 223
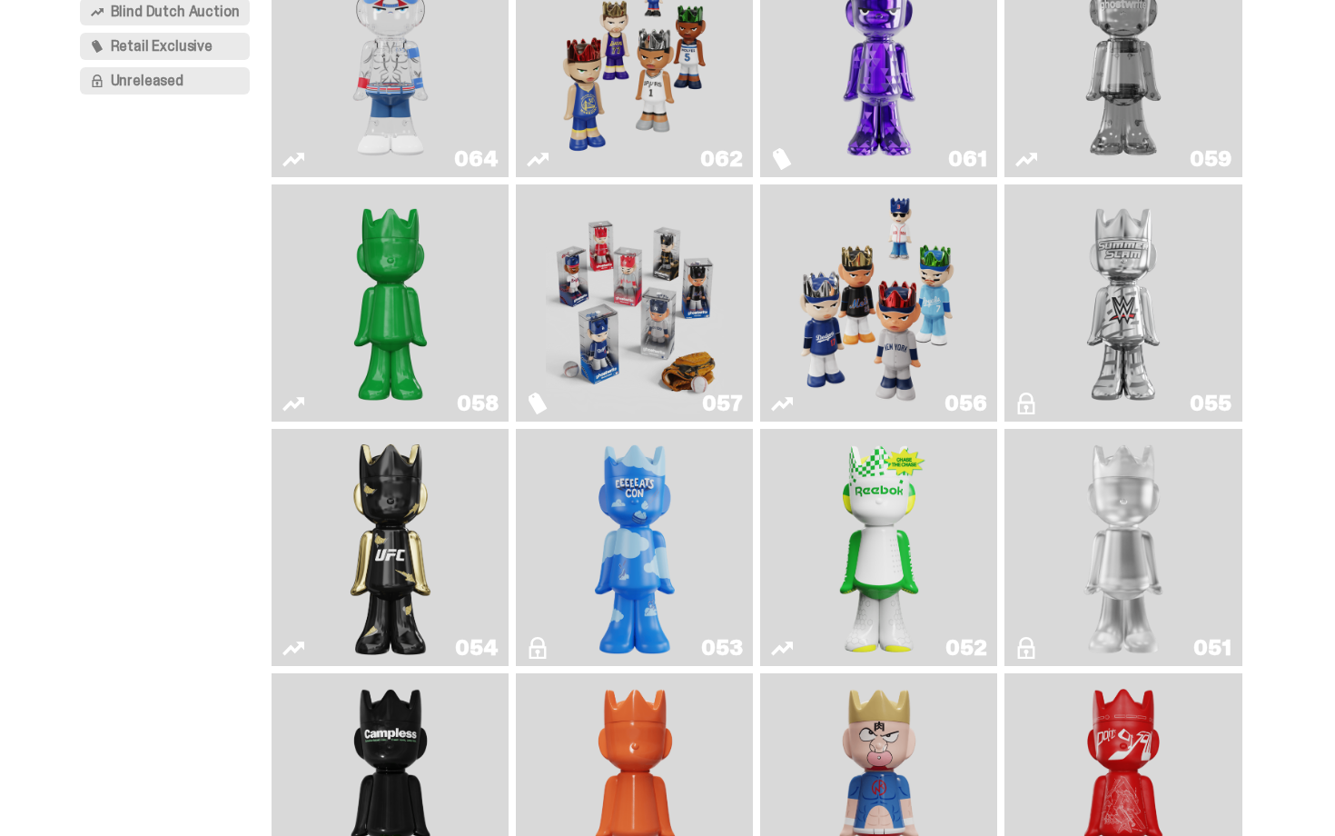
scroll to position [254, 0]
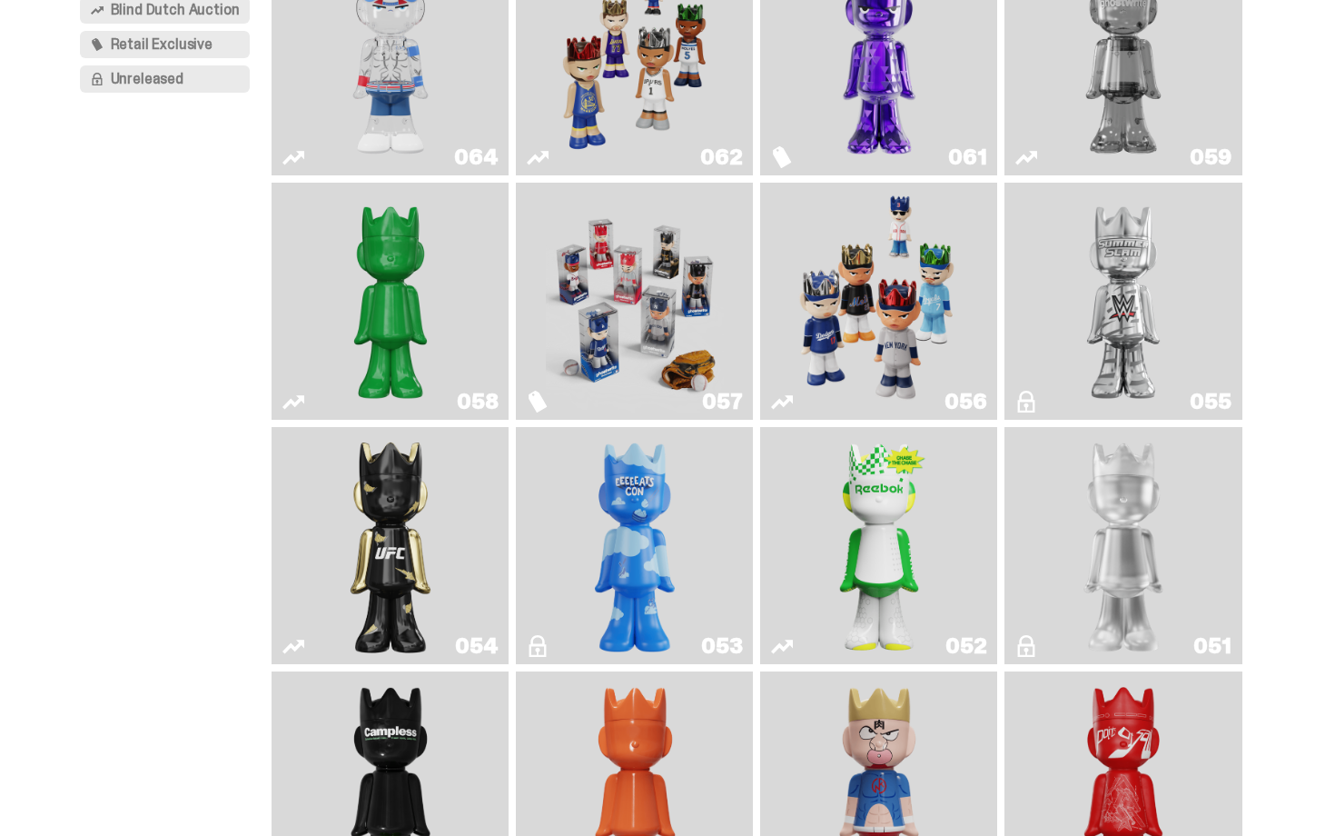
click at [690, 552] on link "053" at bounding box center [634, 545] width 215 height 223
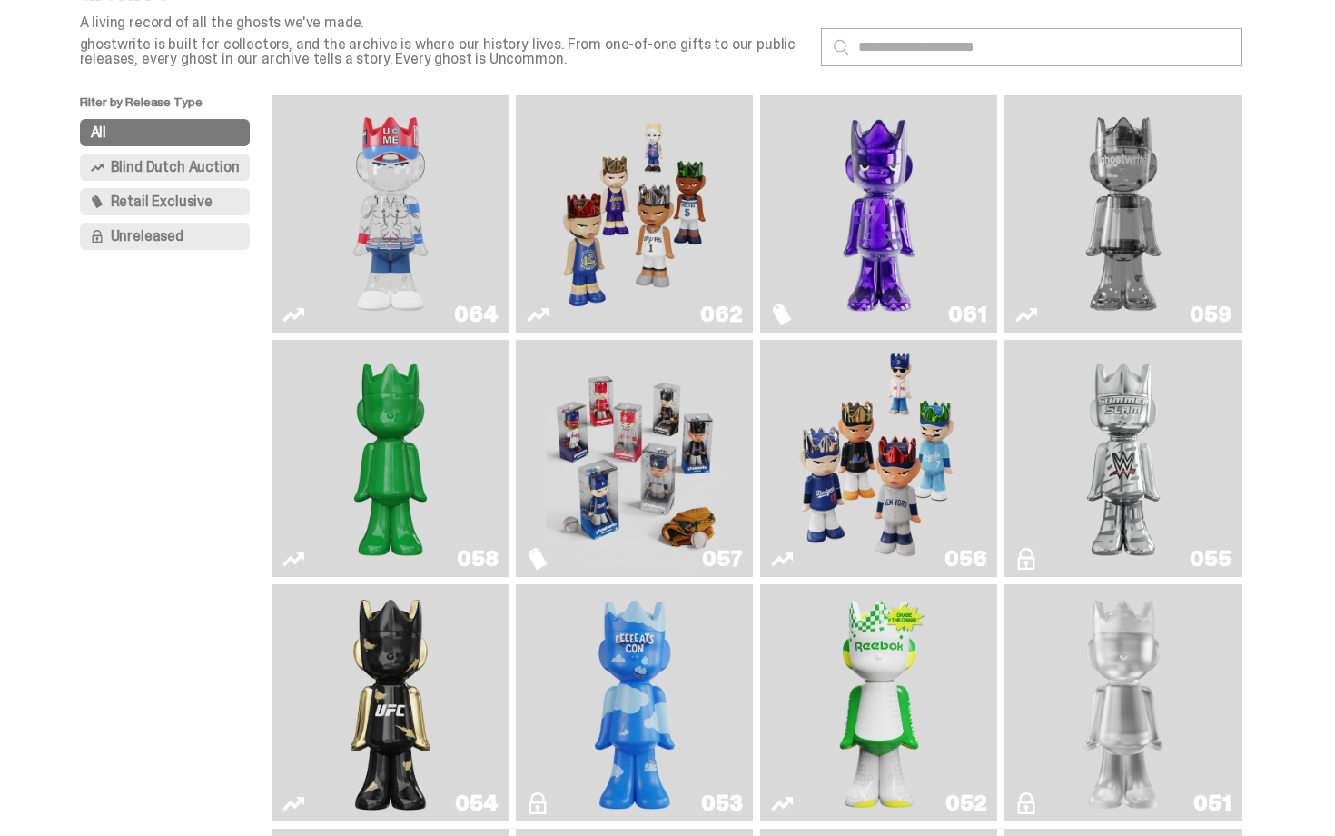
scroll to position [73, 0]
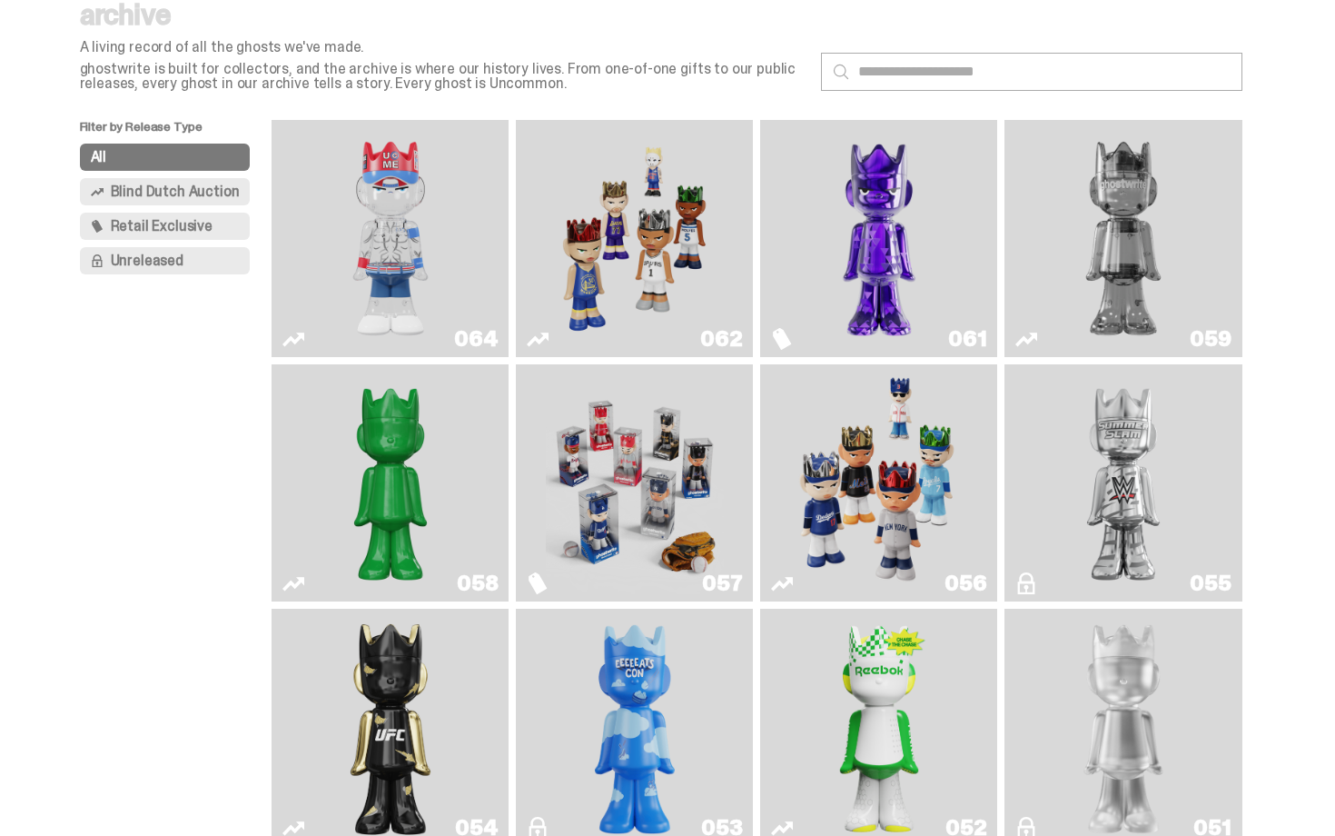
click at [411, 274] on img "You Can't See Me" at bounding box center [391, 238] width 178 height 223
